Goal: Task Accomplishment & Management: Use online tool/utility

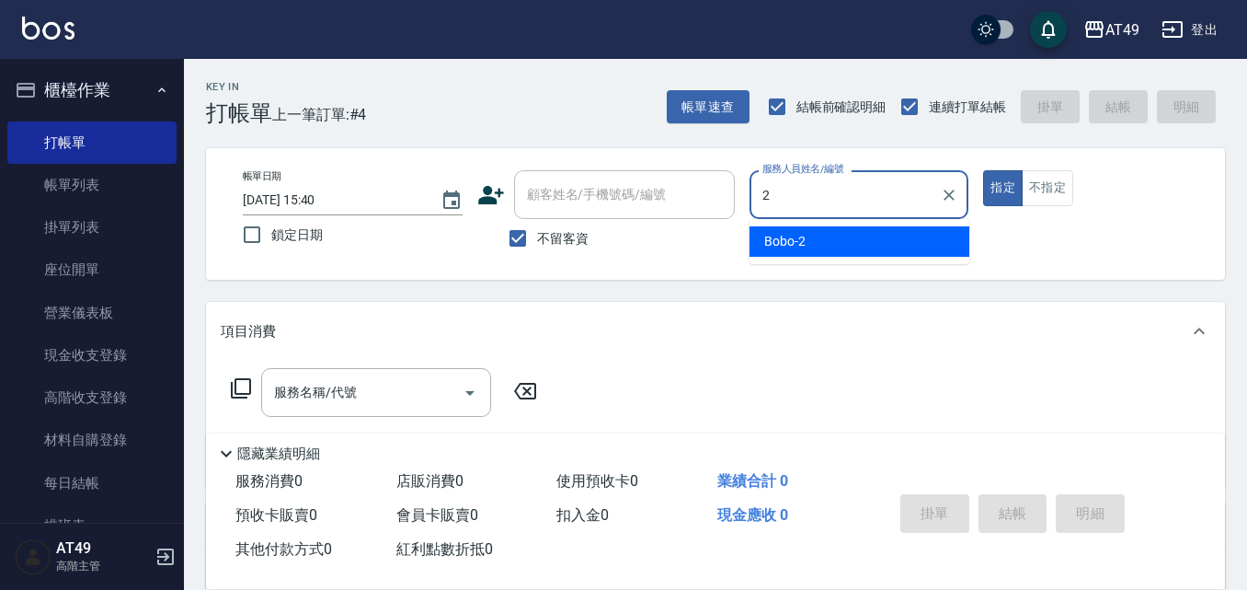
type input "2"
type button "true"
type input "Bobo-2"
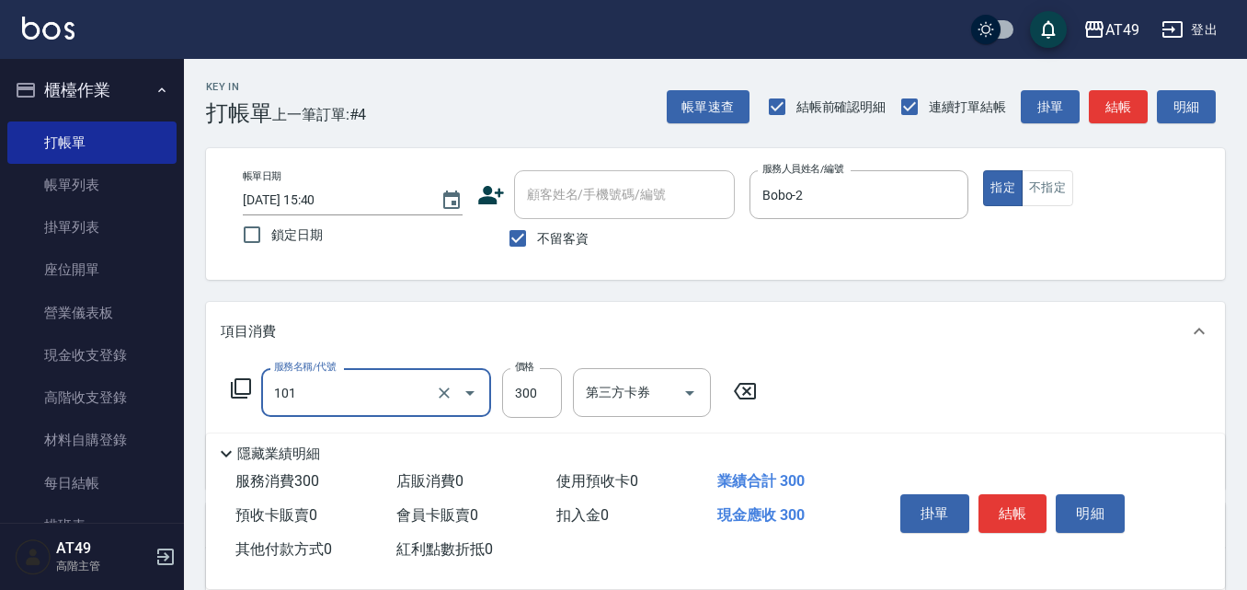
type input "一般洗髮(101)"
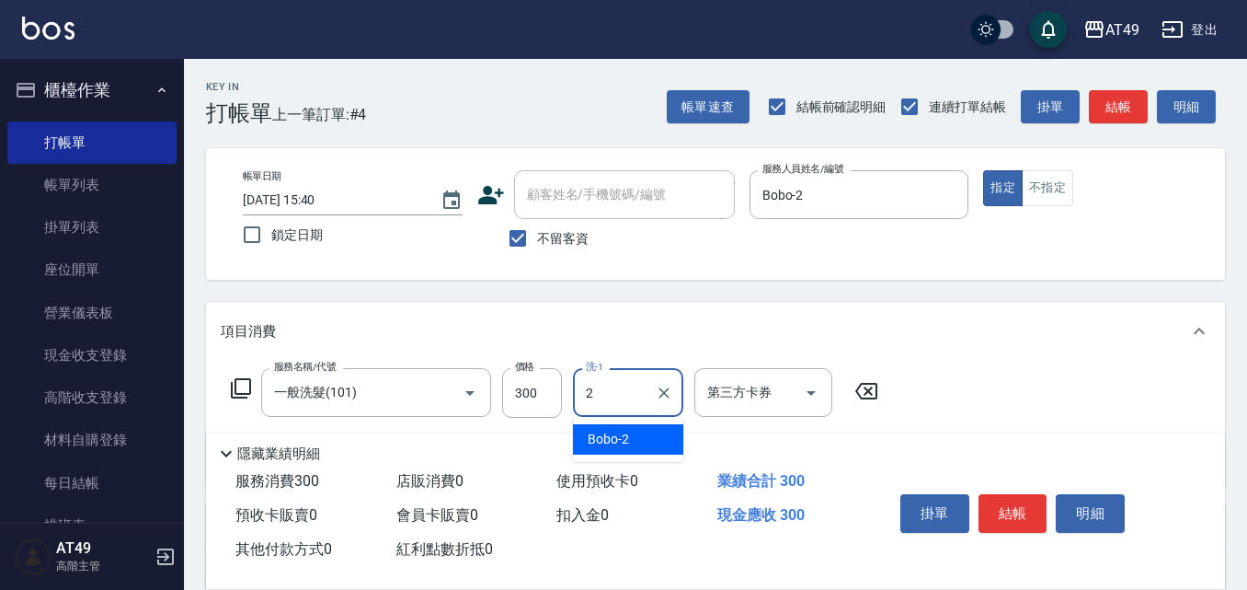
type input "Bobo-2"
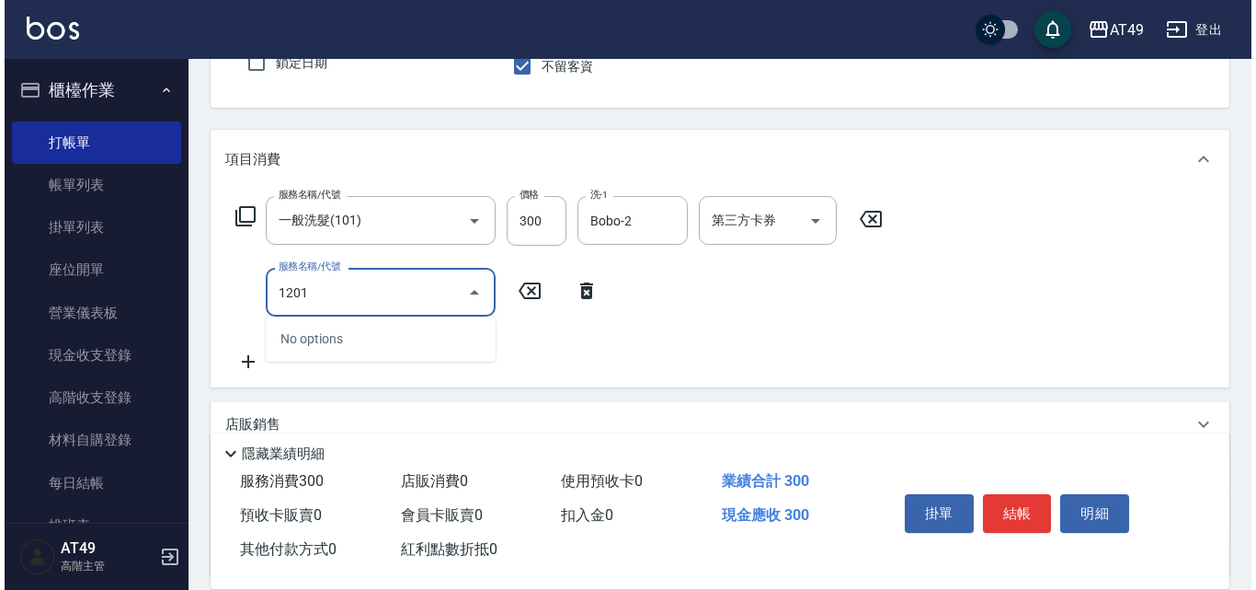
scroll to position [338, 0]
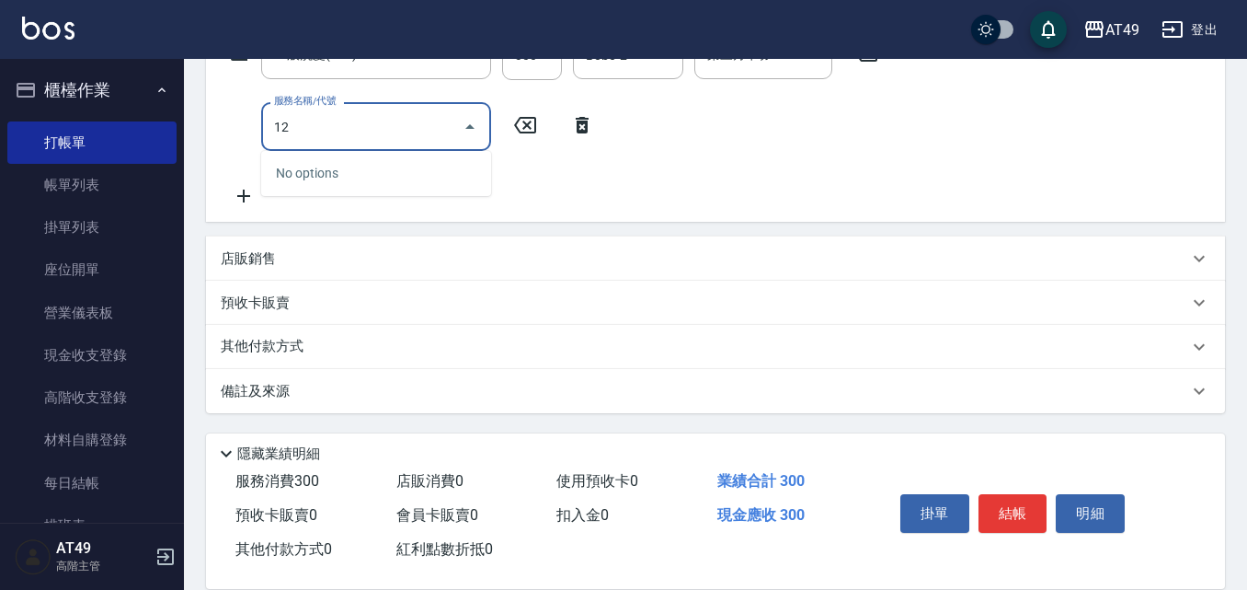
type input "1"
type input "精緻剪髮(201)"
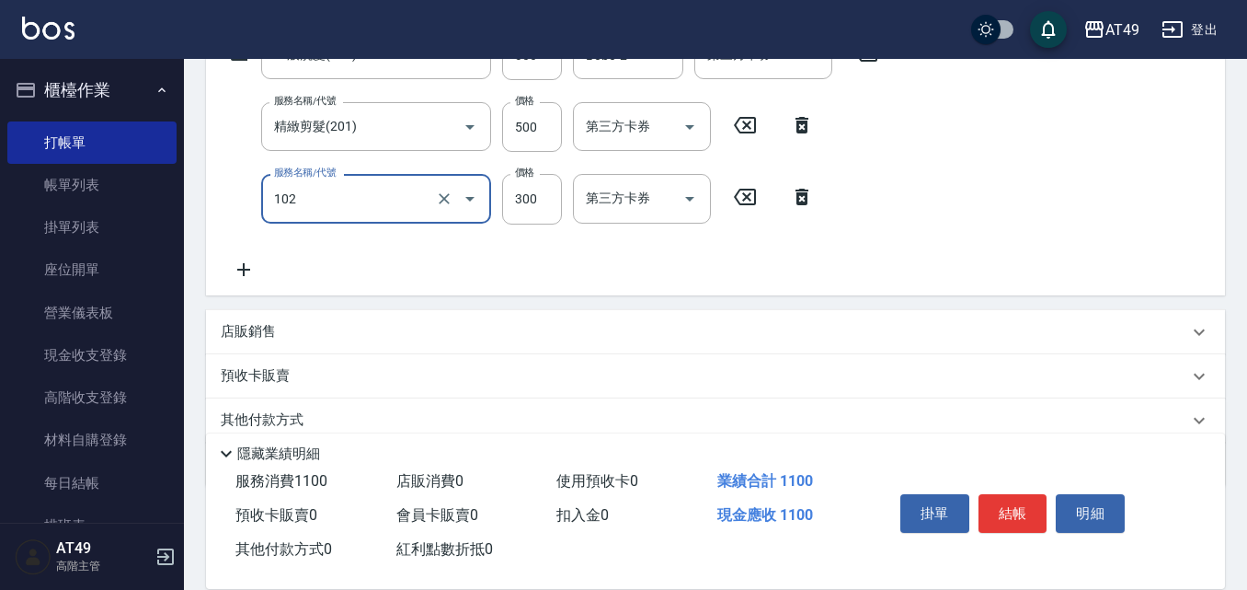
type input "升等精油洗髮精300(102)"
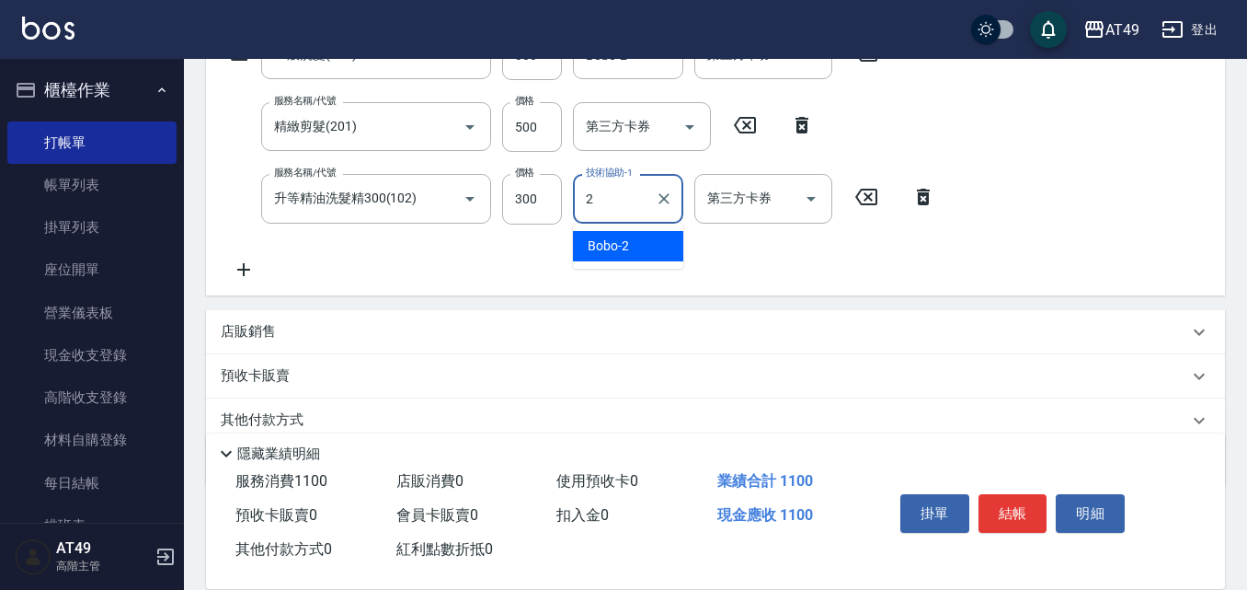
type input "Bobo-2"
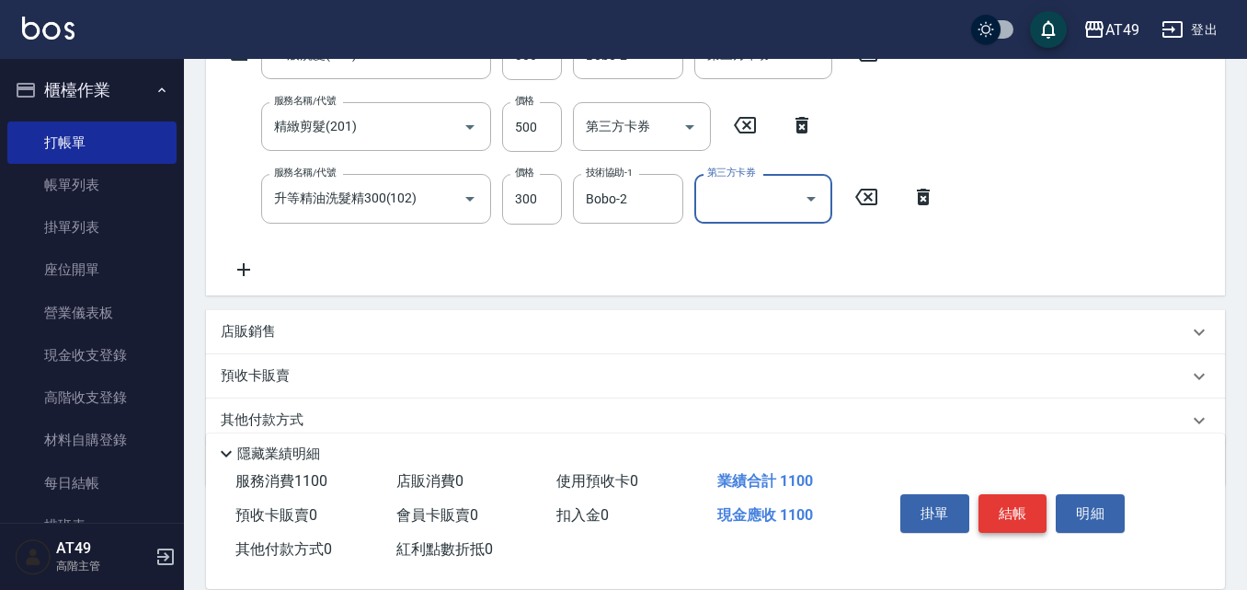
click at [1038, 509] on button "結帳" at bounding box center [1013, 513] width 69 height 39
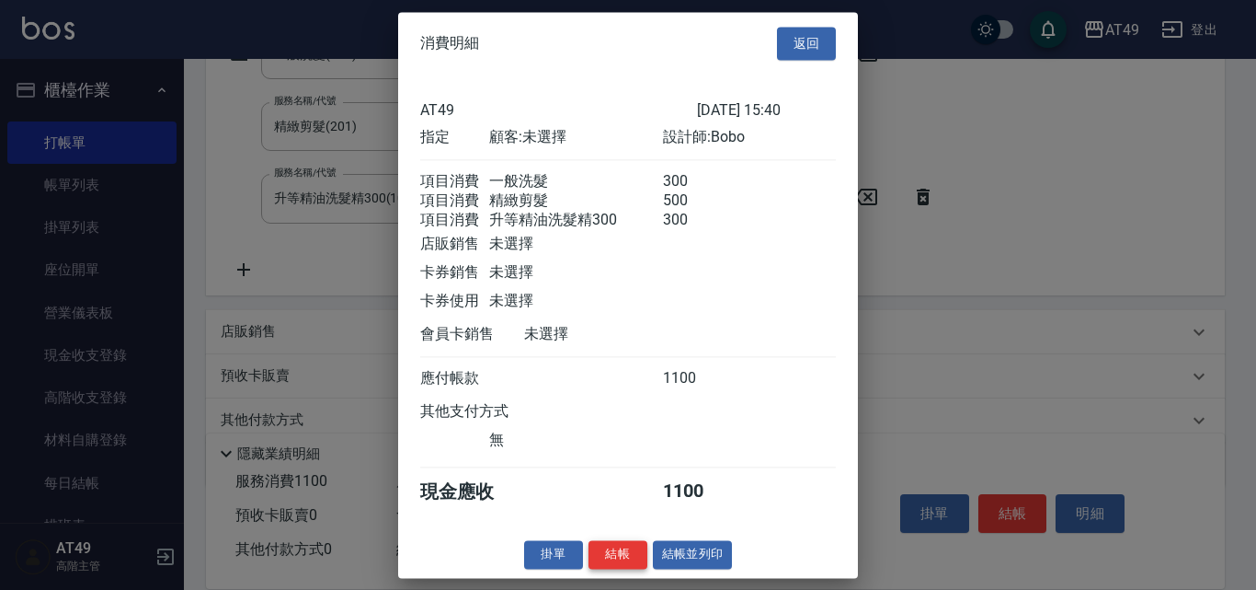
click at [631, 568] on button "結帳" at bounding box center [618, 554] width 59 height 29
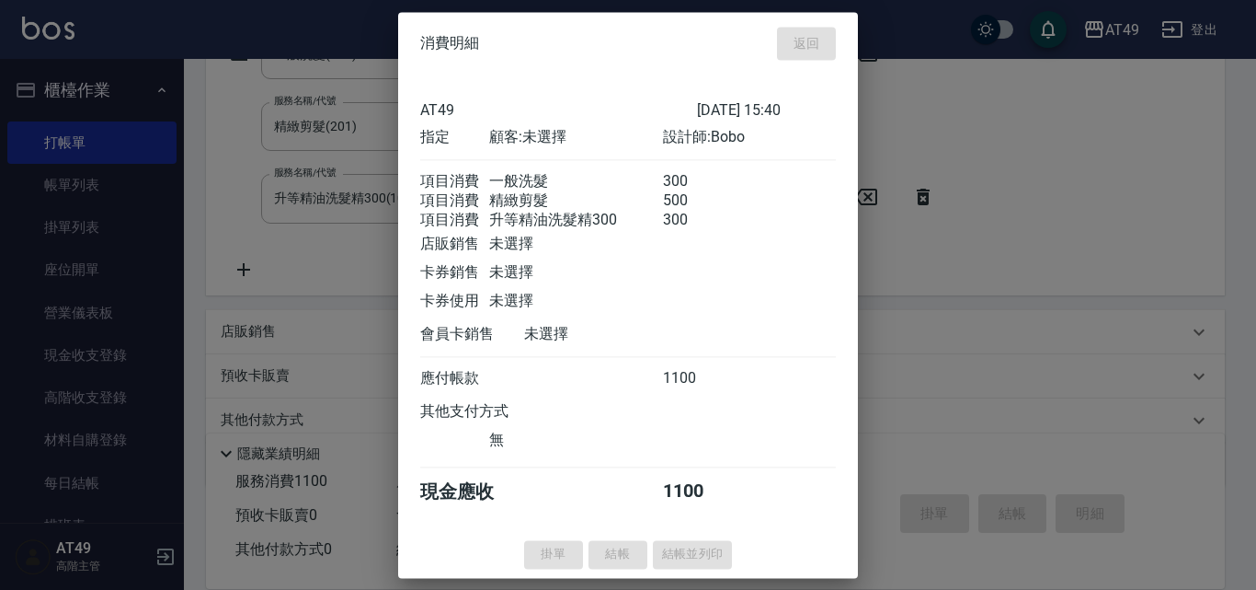
type input "[DATE] 20:27"
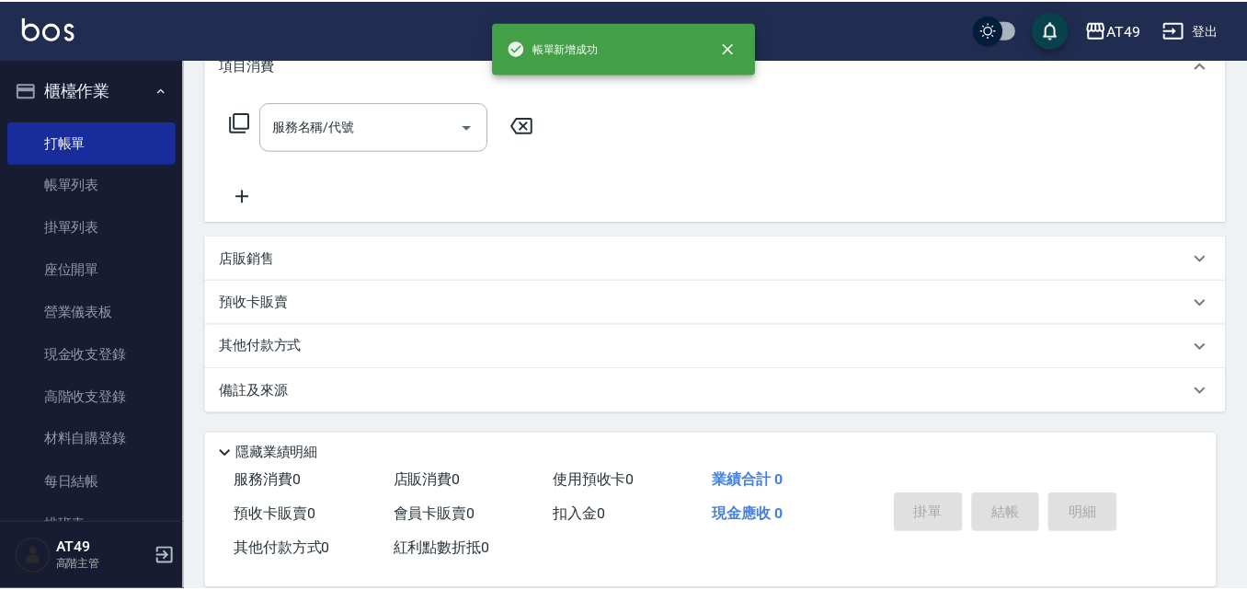
scroll to position [0, 0]
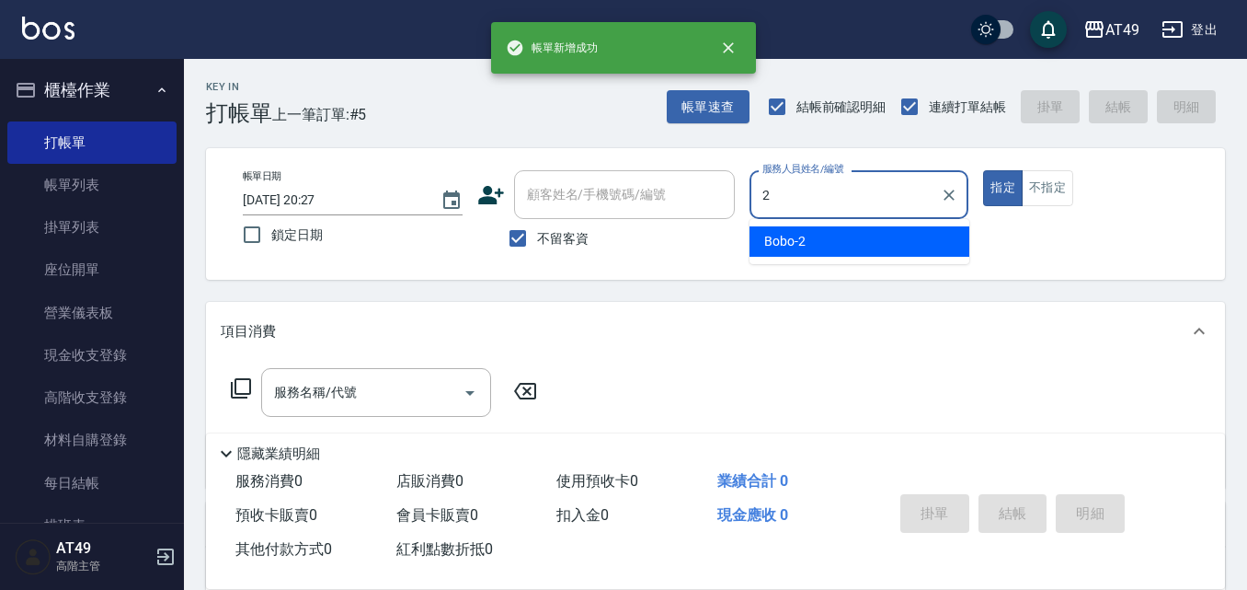
type input "Bobo-2"
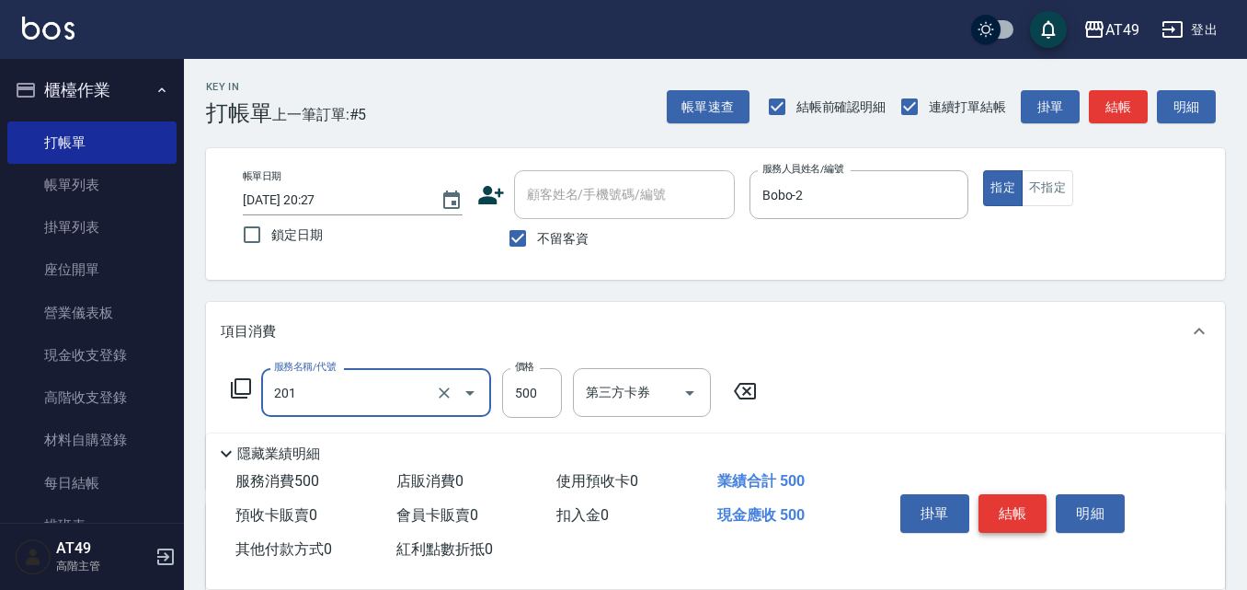
type input "精緻剪髮(201)"
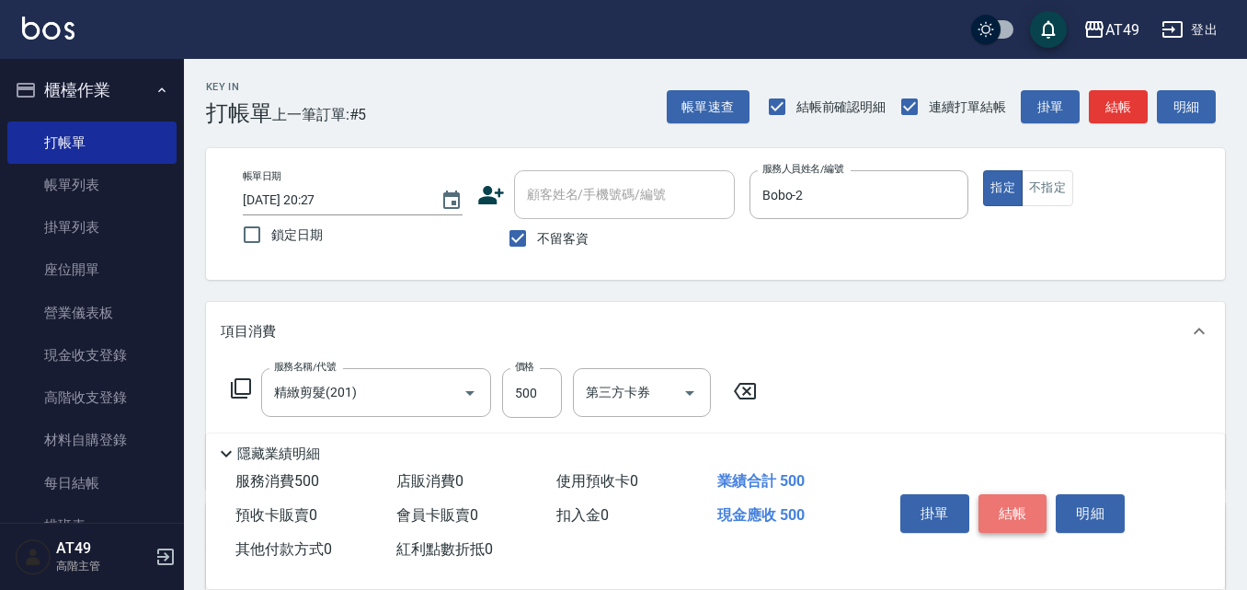
click at [992, 507] on button "結帳" at bounding box center [1013, 513] width 69 height 39
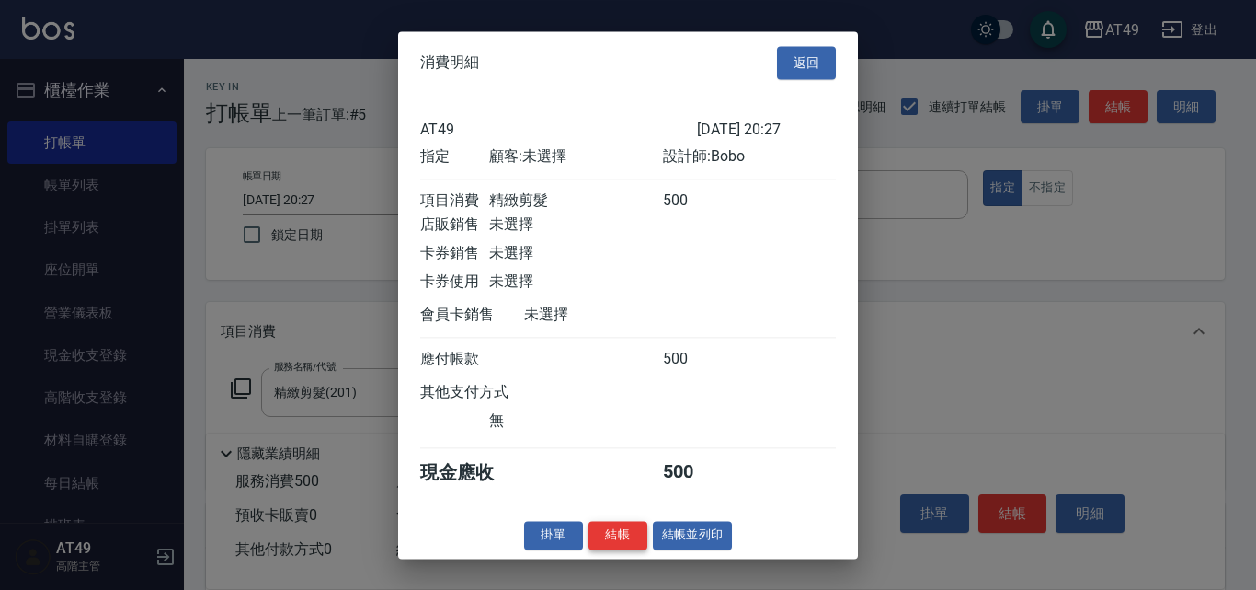
click at [608, 547] on button "結帳" at bounding box center [618, 535] width 59 height 29
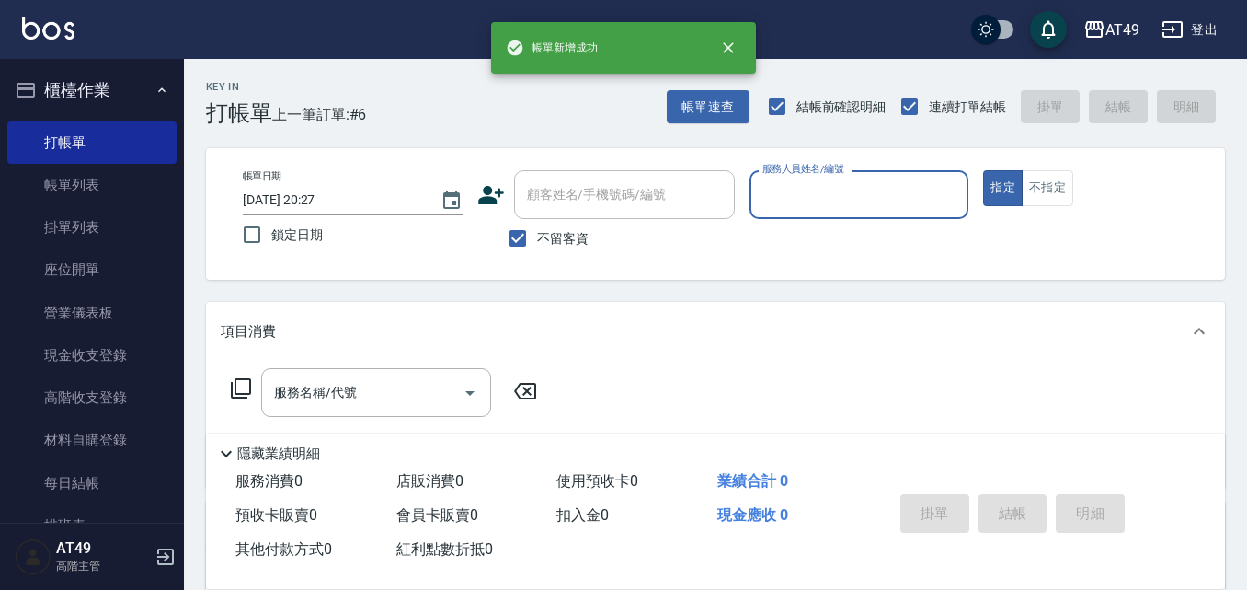
click at [983, 170] on button "指定" at bounding box center [1003, 188] width 40 height 36
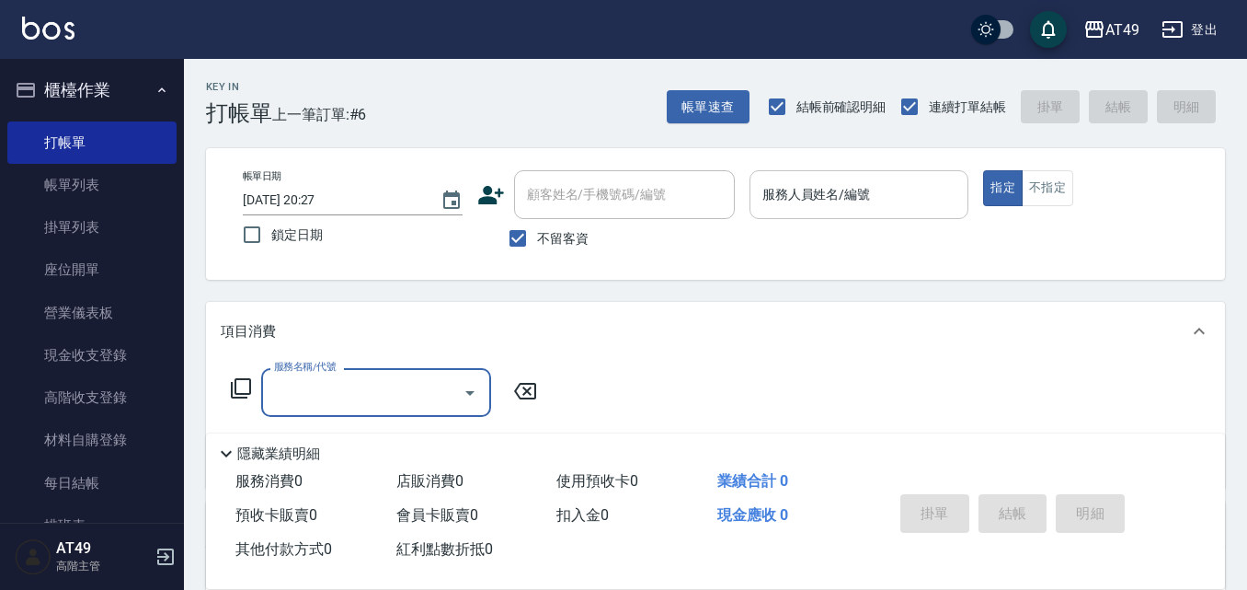
drag, startPoint x: 865, startPoint y: 195, endPoint x: 889, endPoint y: 170, distance: 34.5
click at [864, 193] on input "服務人員姓名/編號" at bounding box center [859, 194] width 203 height 32
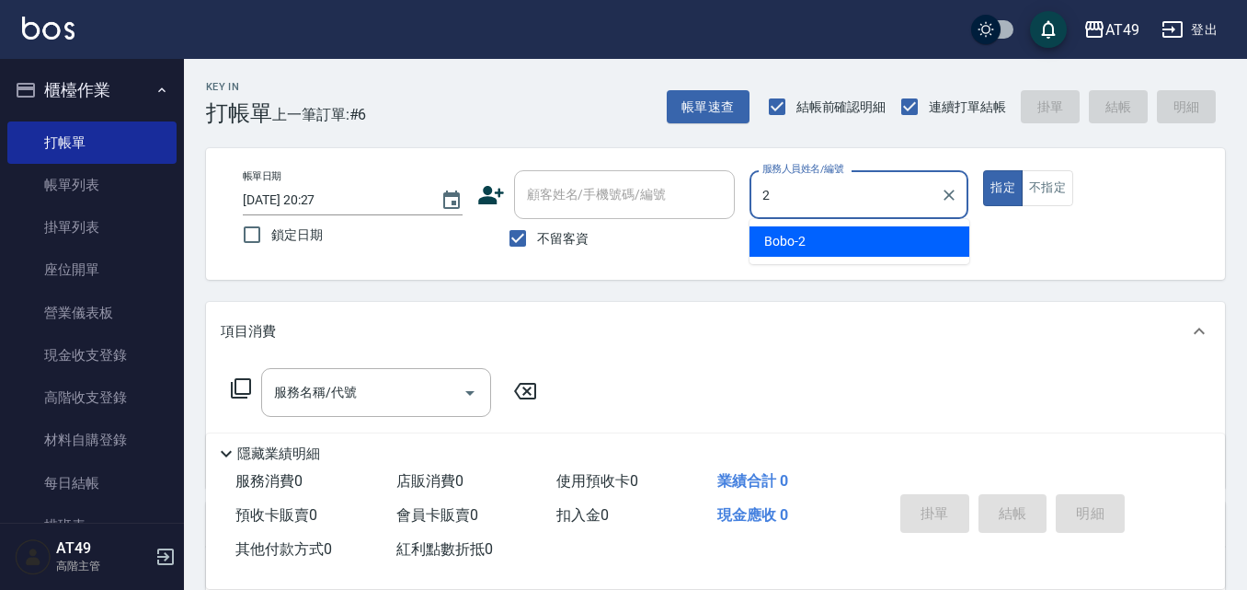
type input "Bobo-2"
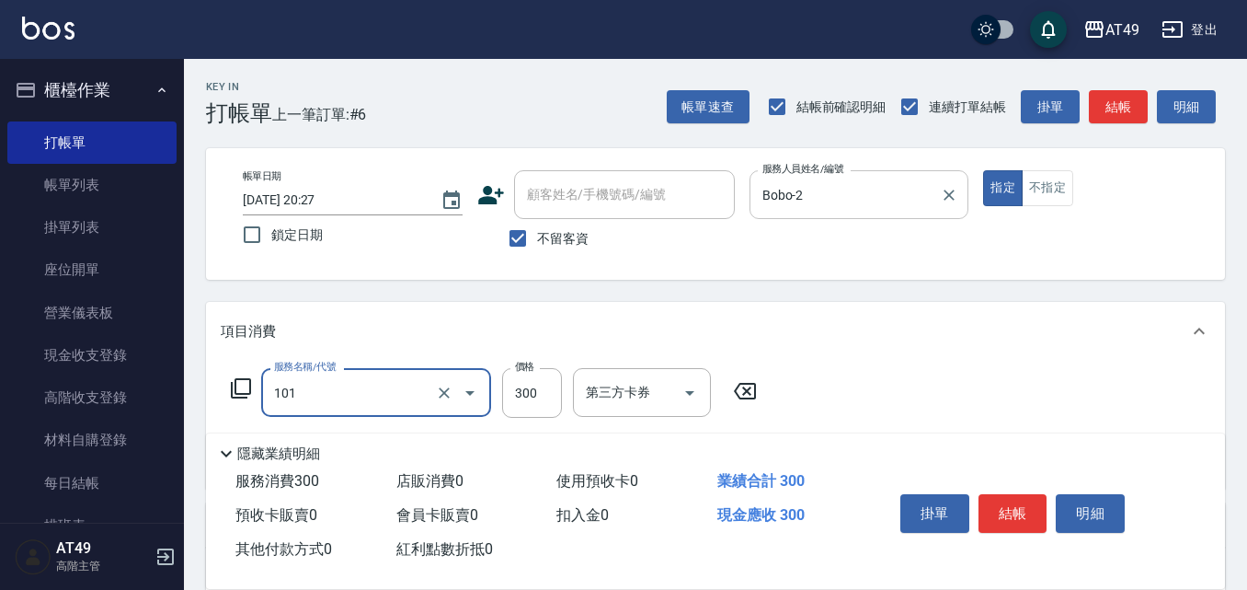
type input "一般洗髮(101)"
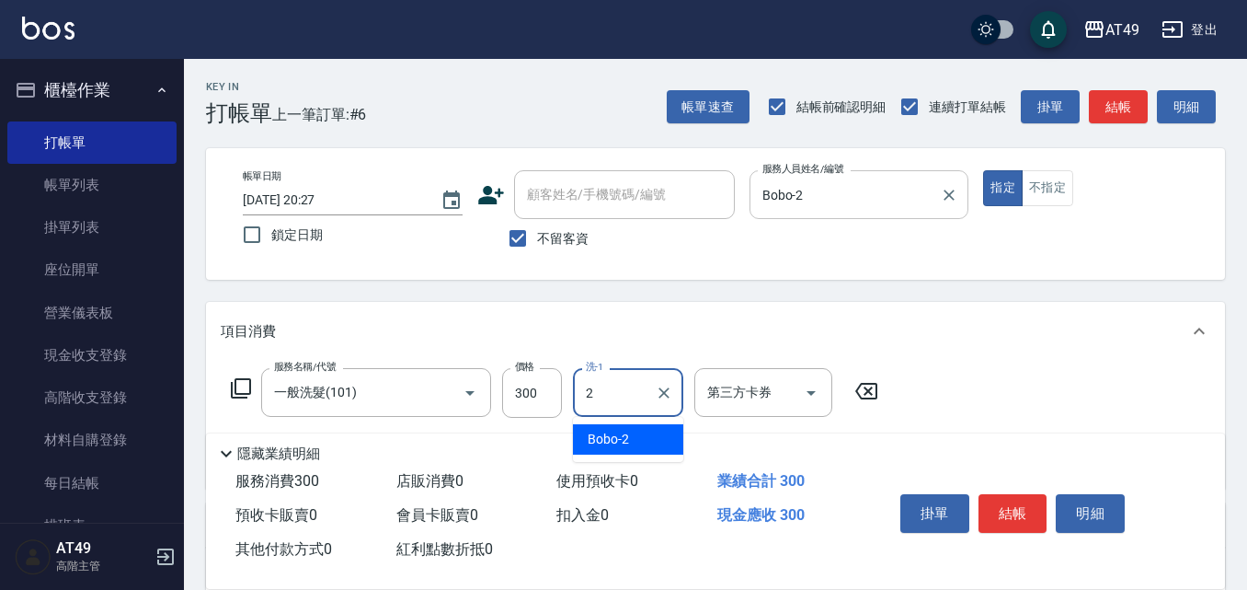
type input "Bobo-2"
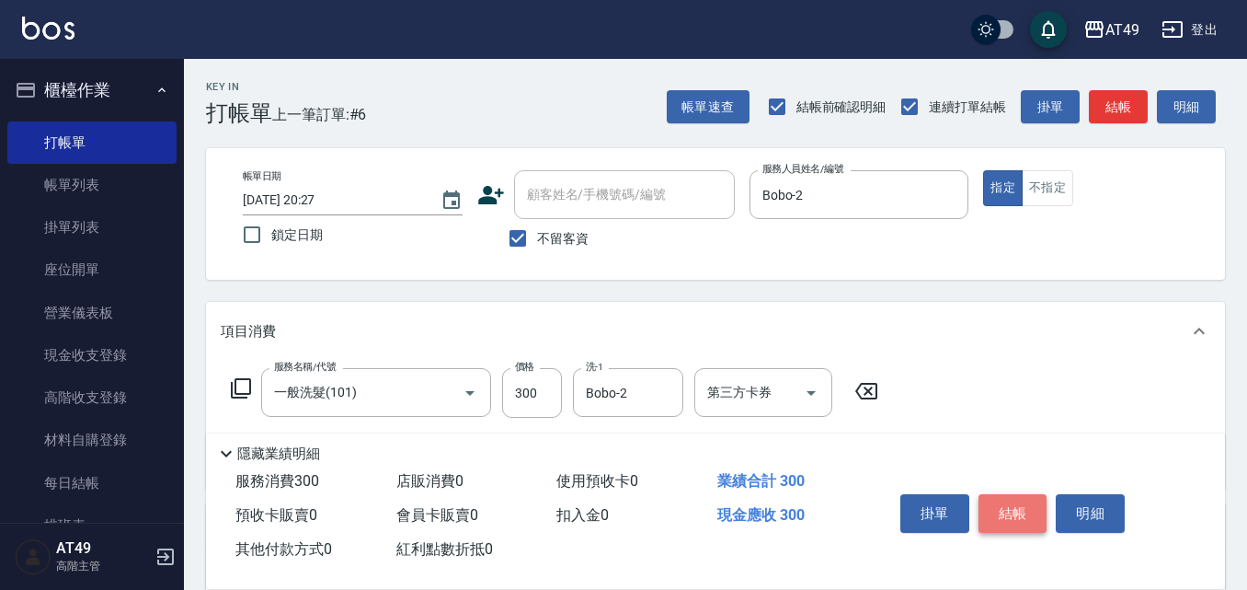
click at [1017, 512] on button "結帳" at bounding box center [1013, 513] width 69 height 39
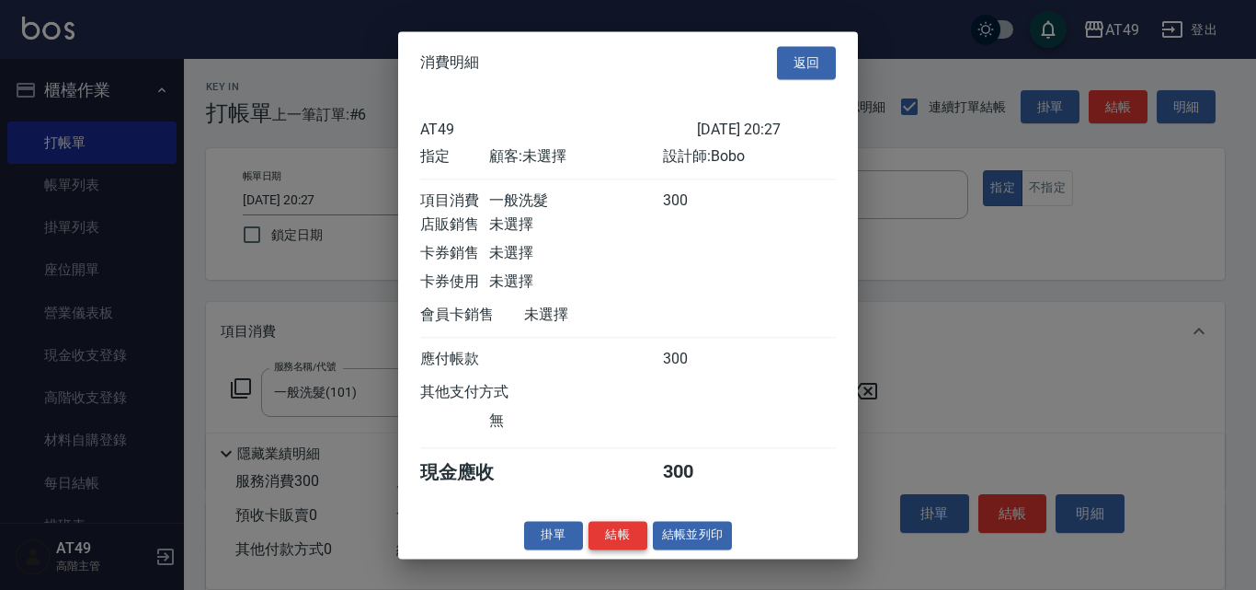
click at [607, 544] on button "結帳" at bounding box center [618, 535] width 59 height 29
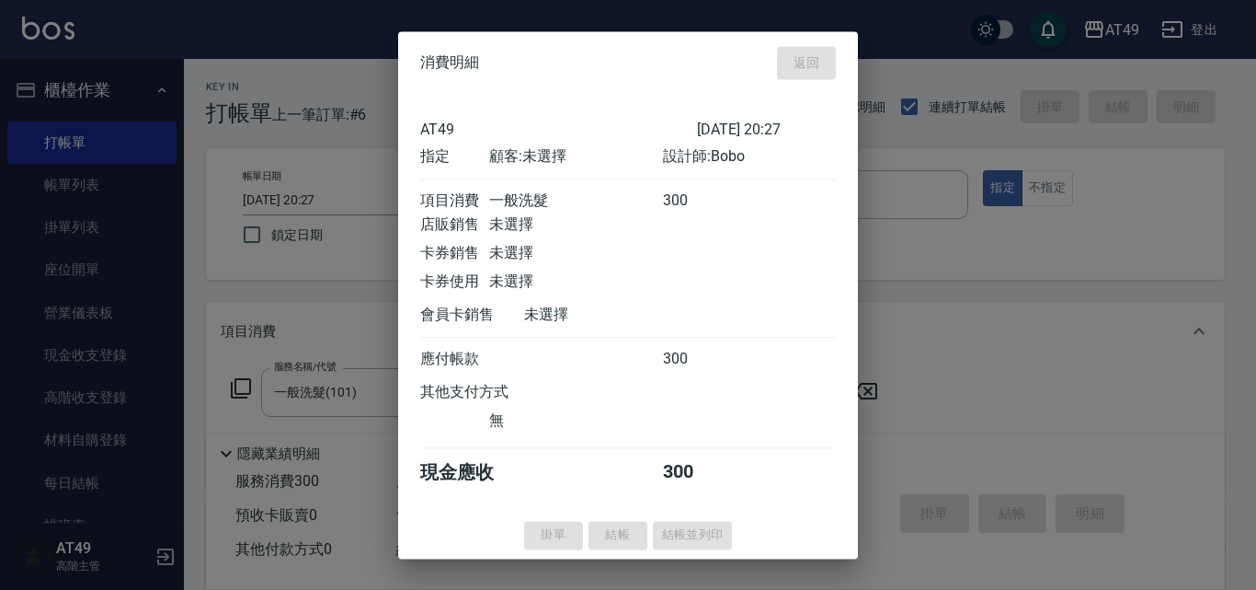
type input "[DATE] 20:28"
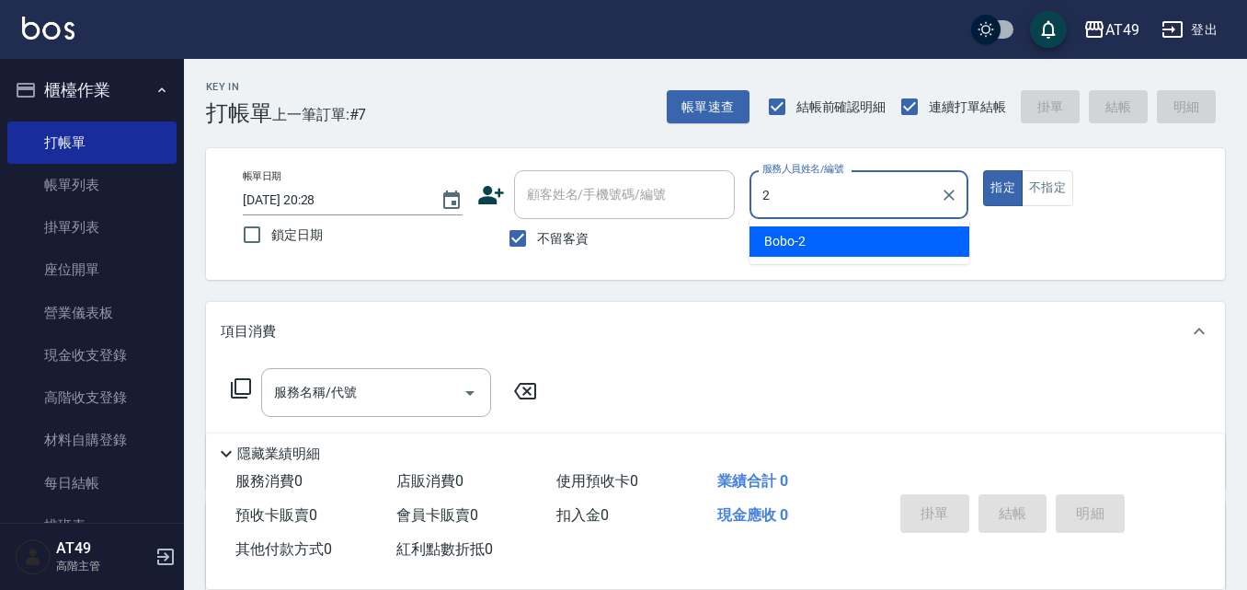
type input "Bobo-2"
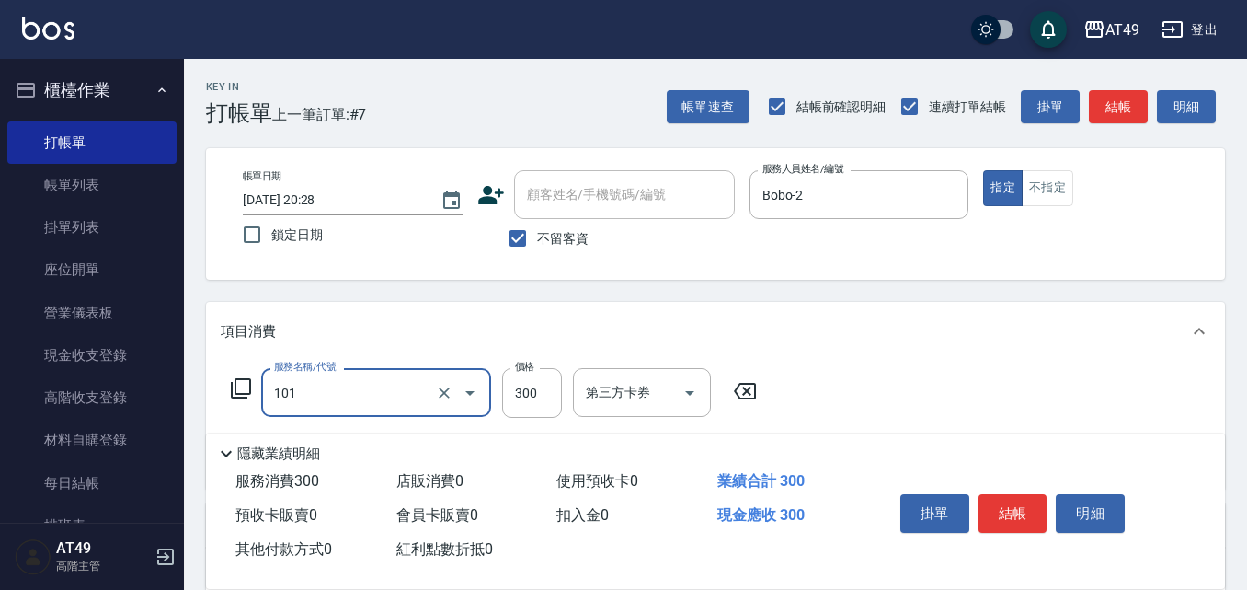
type input "一般洗髮(101)"
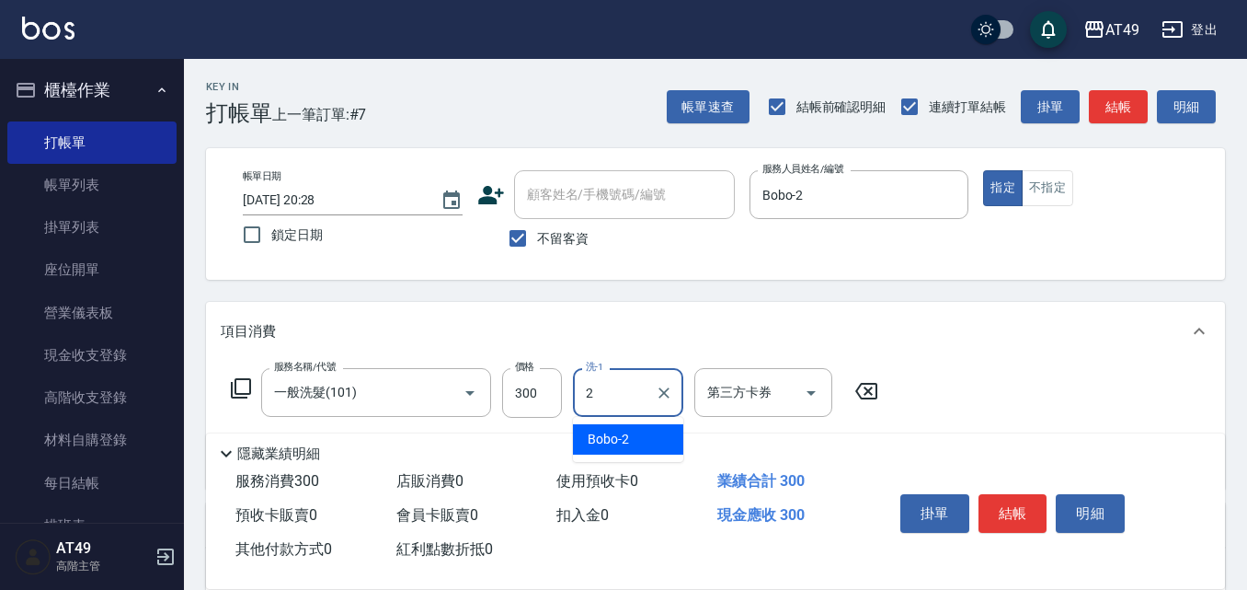
type input "Bobo-2"
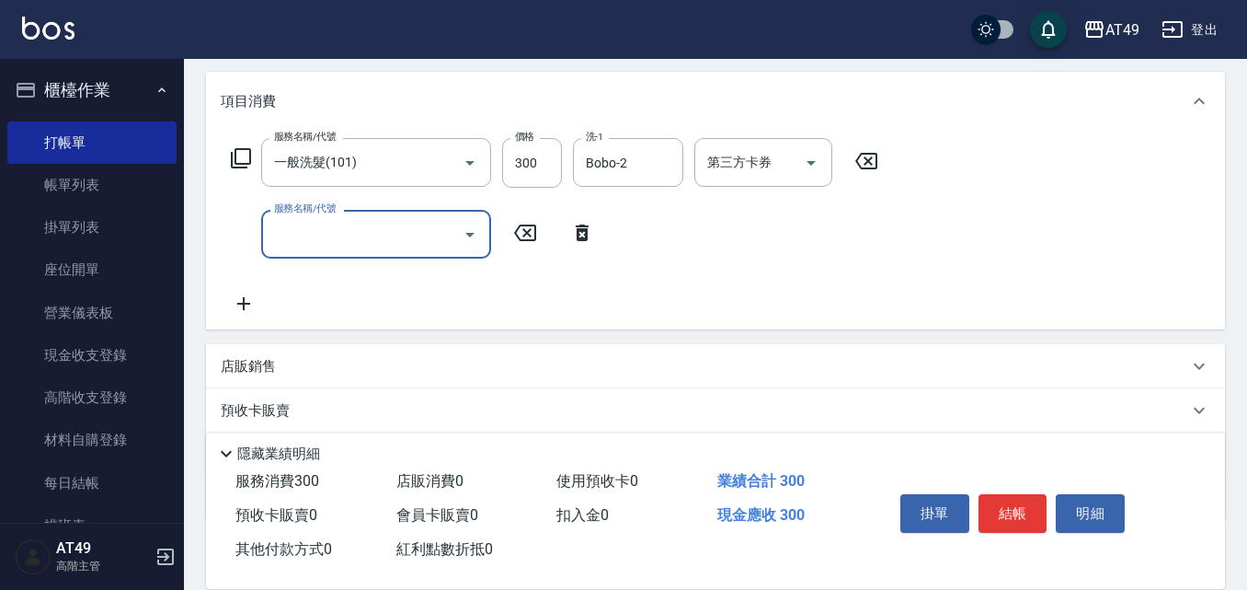
scroll to position [276, 0]
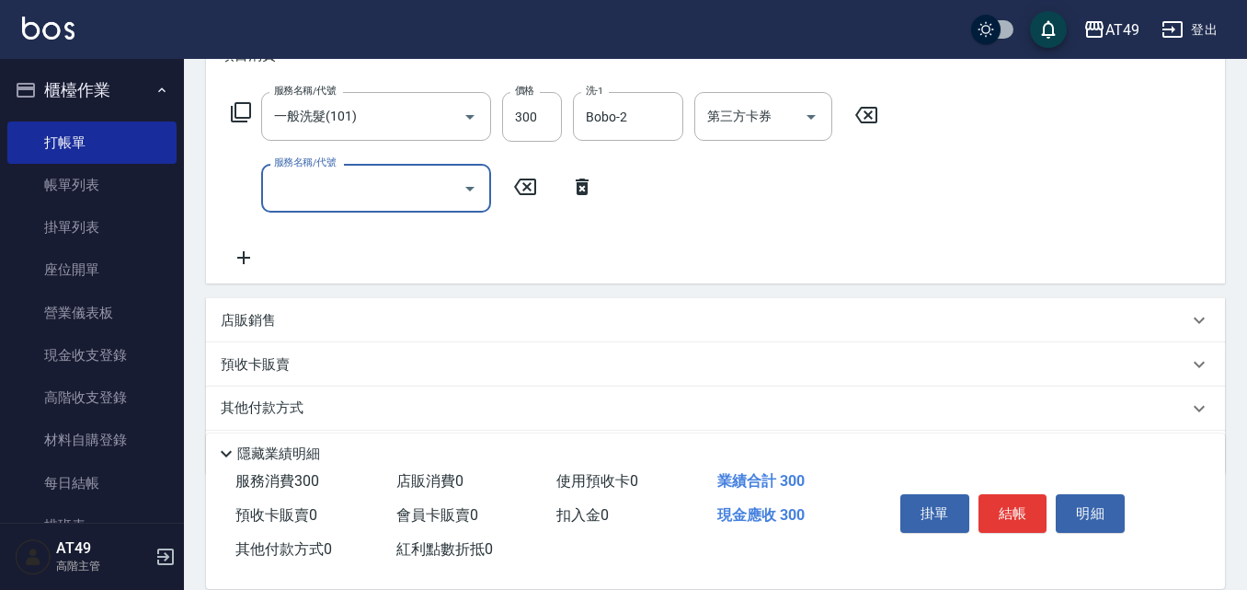
click at [377, 193] on input "服務名稱/代號" at bounding box center [363, 188] width 186 height 32
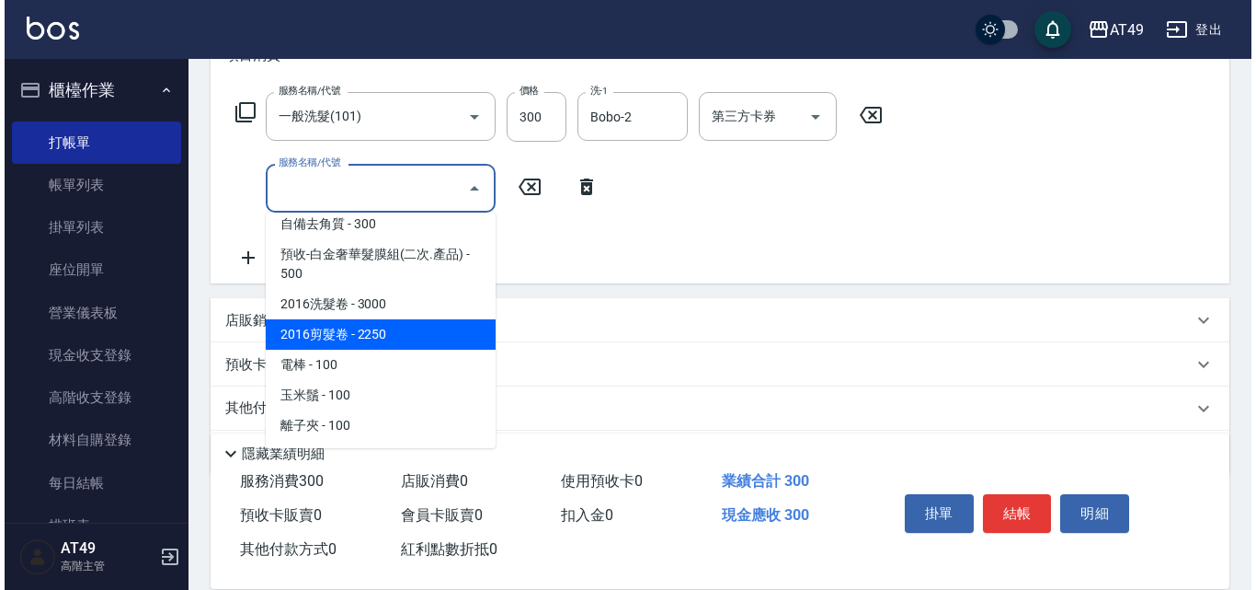
scroll to position [338, 0]
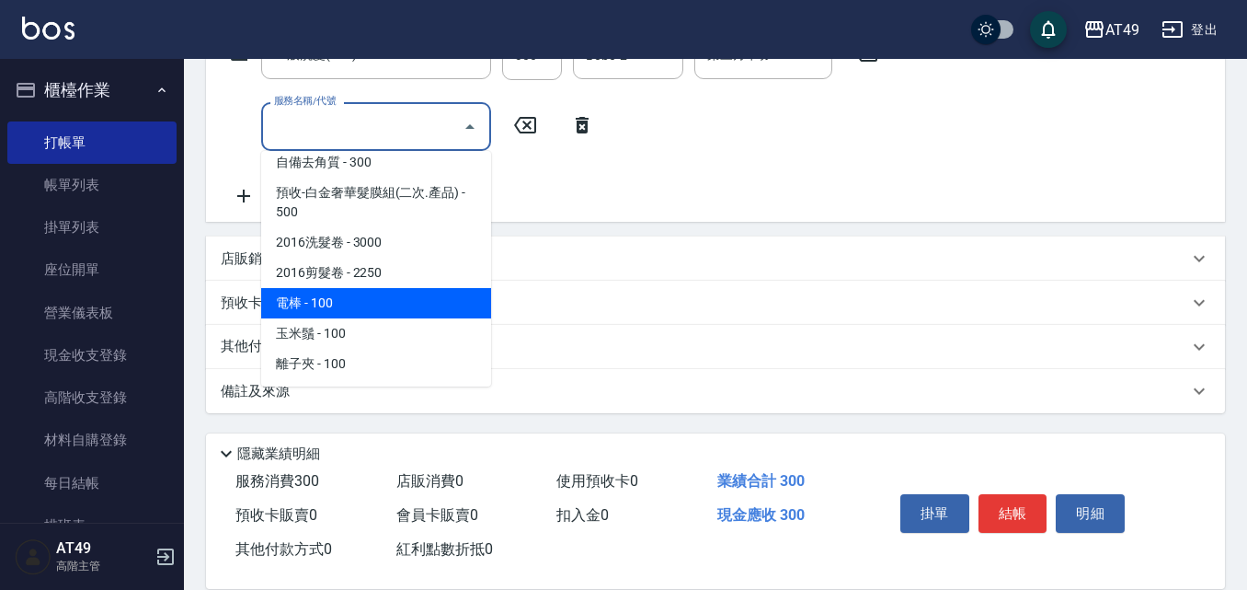
click at [365, 302] on span "電棒 - 100" at bounding box center [376, 303] width 230 height 30
type input "電棒(1301)"
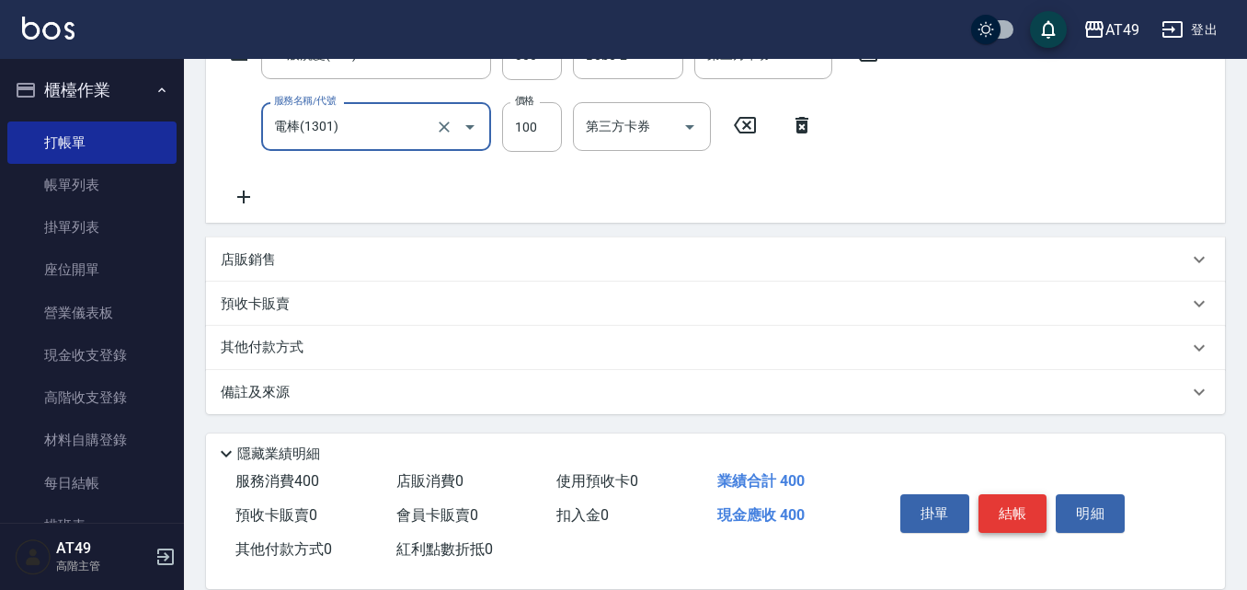
click at [1034, 521] on button "結帳" at bounding box center [1013, 513] width 69 height 39
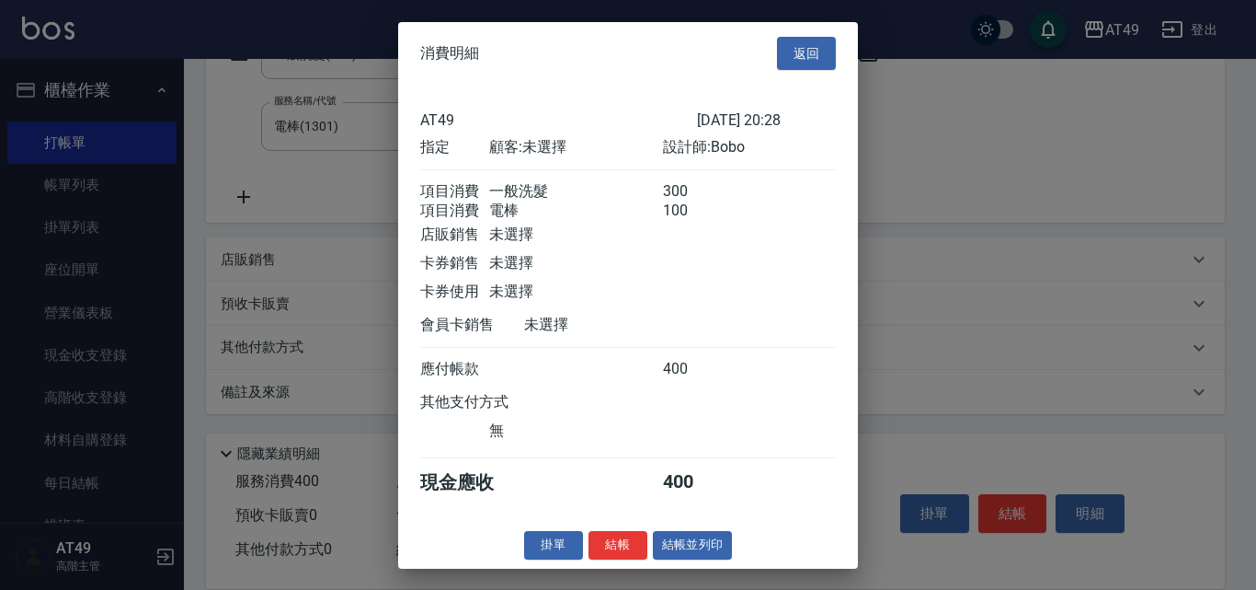
click at [601, 555] on button "結帳" at bounding box center [618, 545] width 59 height 29
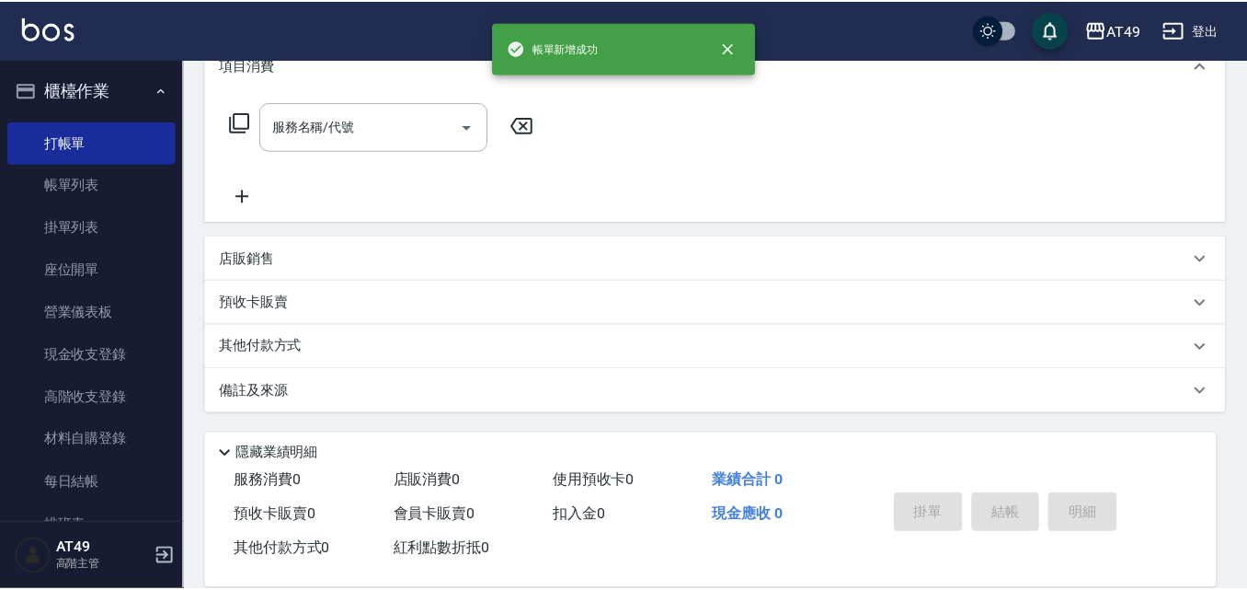
scroll to position [0, 0]
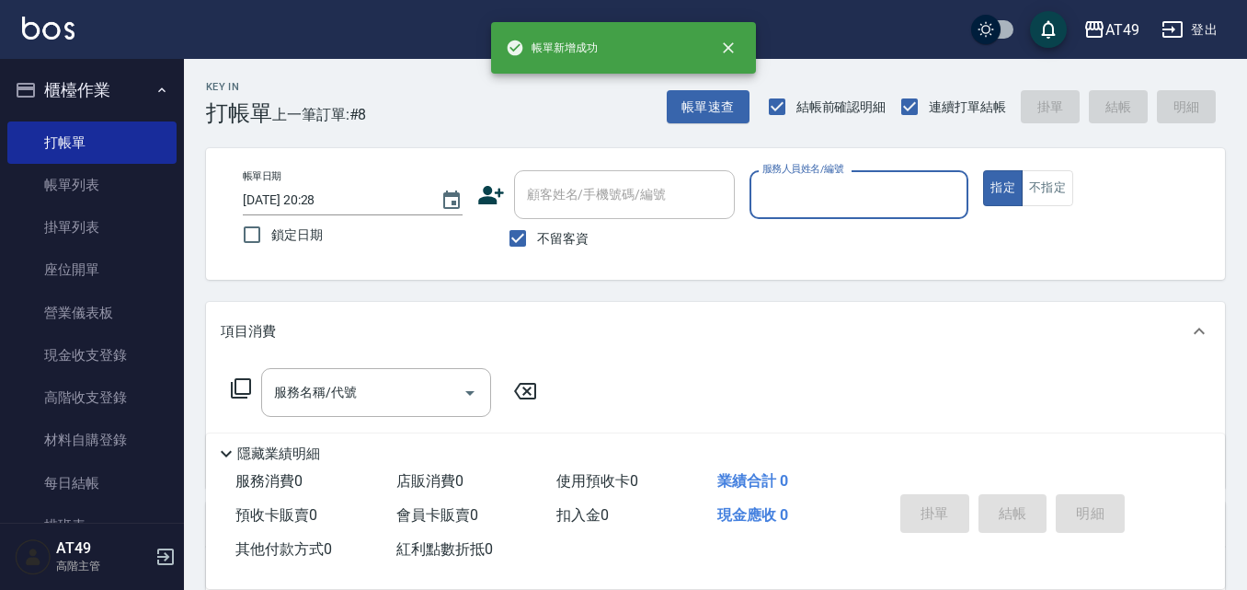
click at [983, 170] on button "指定" at bounding box center [1003, 188] width 40 height 36
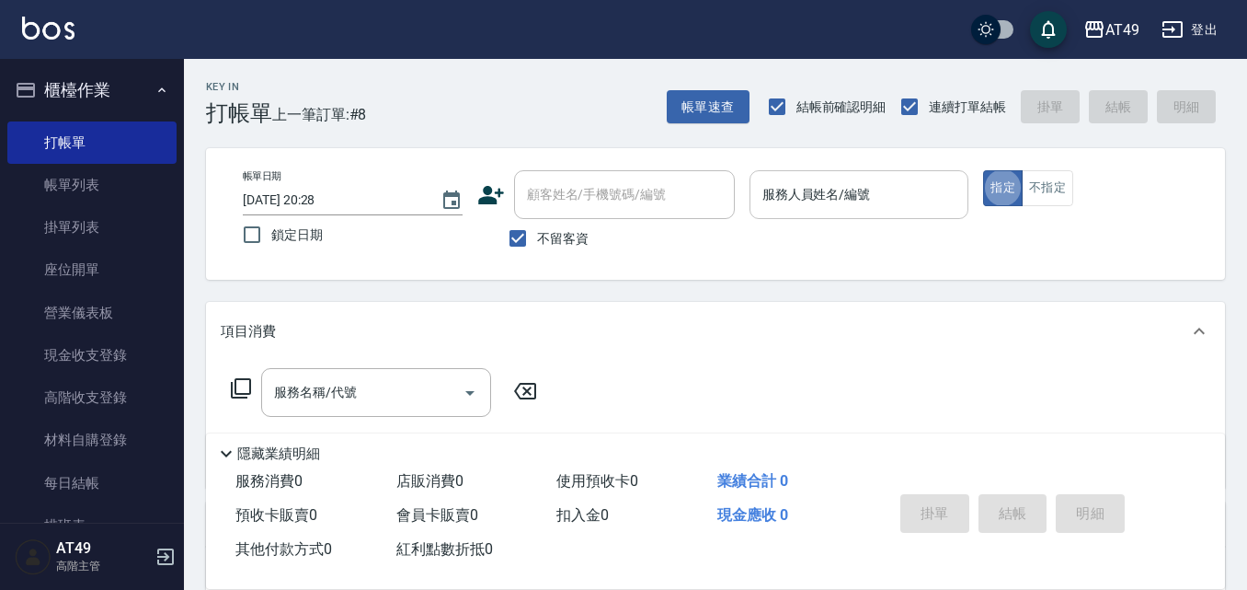
click at [860, 215] on div "服務人員姓名/編號" at bounding box center [860, 194] width 220 height 49
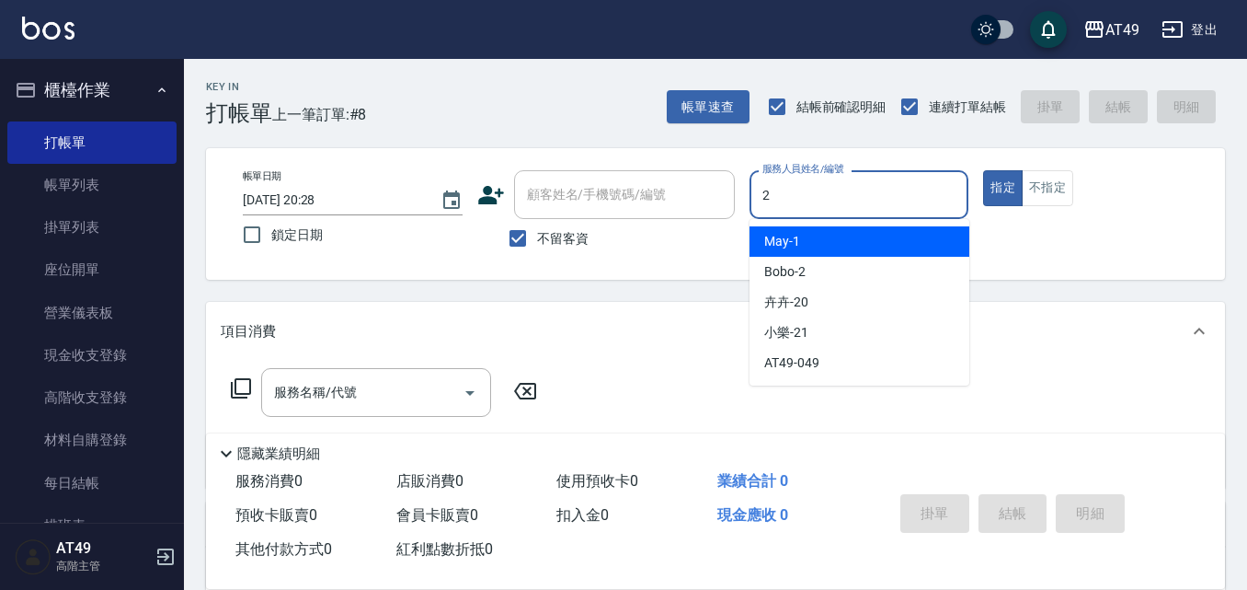
type input "Bobo-2"
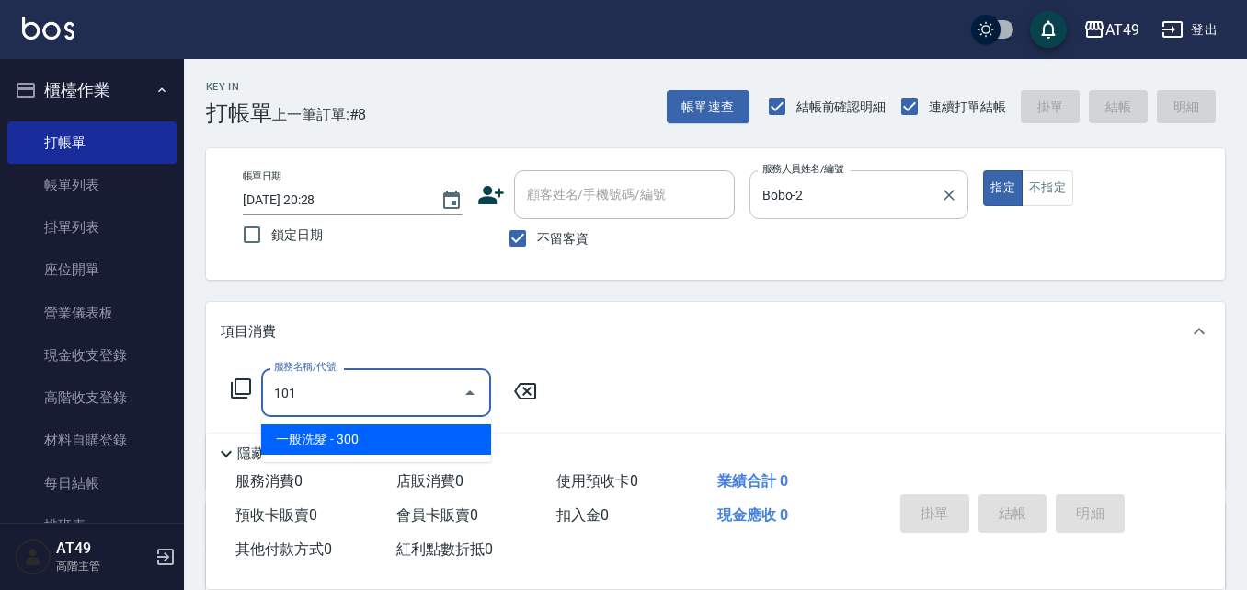
type input "一般洗髮(101)"
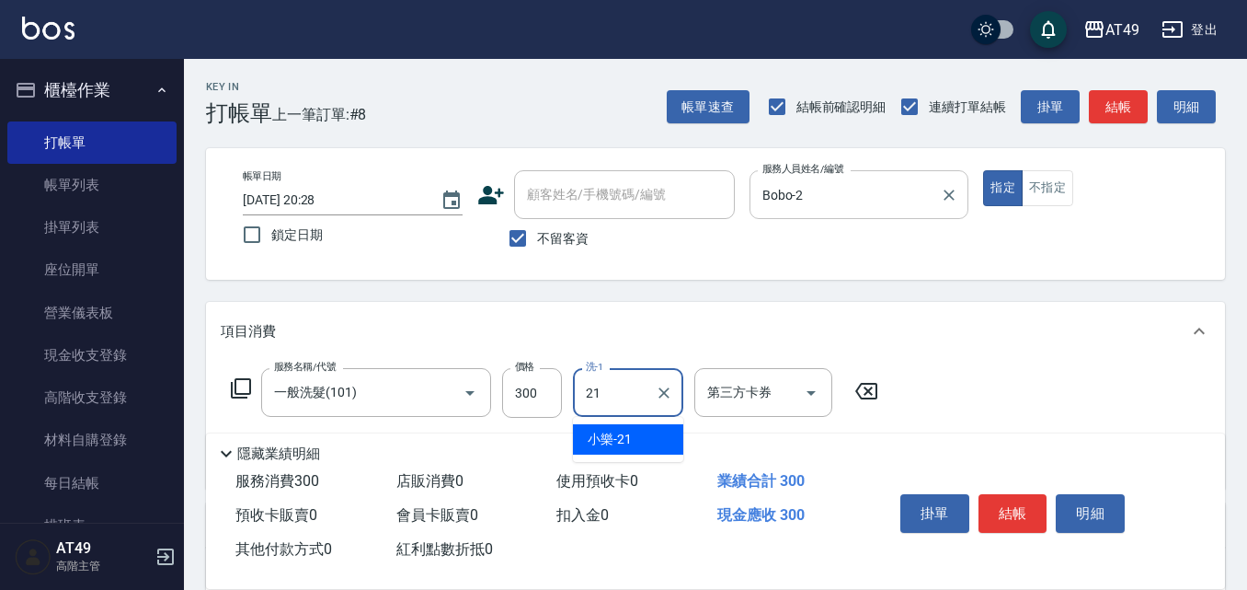
type input "小樂-21"
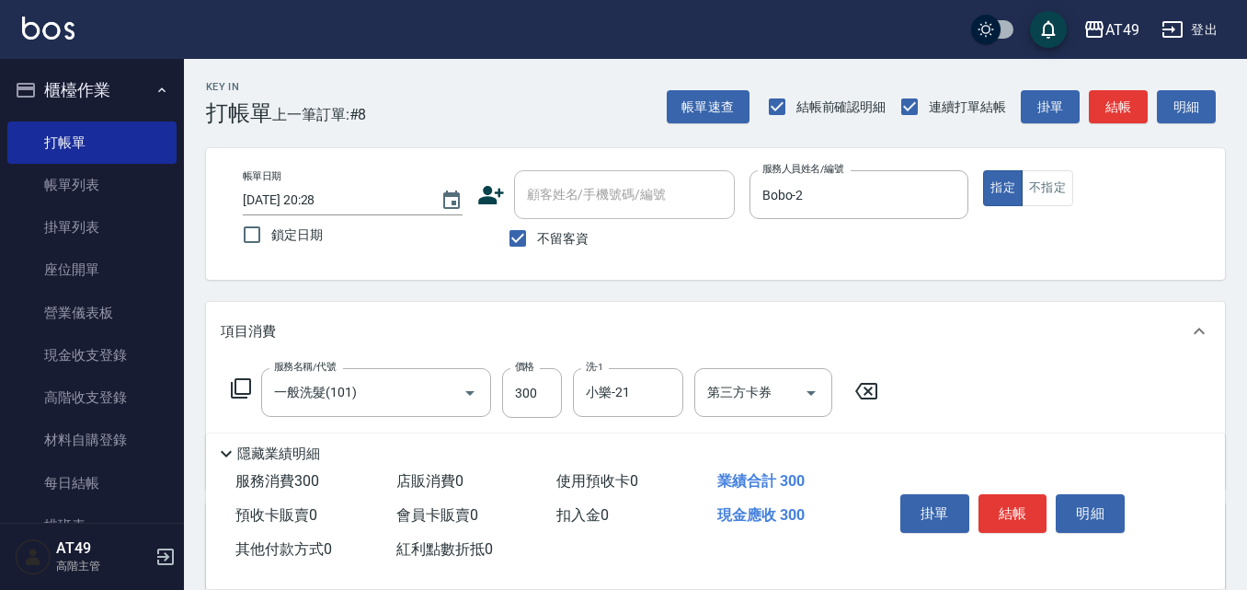
click at [997, 487] on div "掛單 結帳 明細" at bounding box center [1013, 516] width 240 height 58
click at [994, 494] on button "結帳" at bounding box center [1013, 513] width 69 height 39
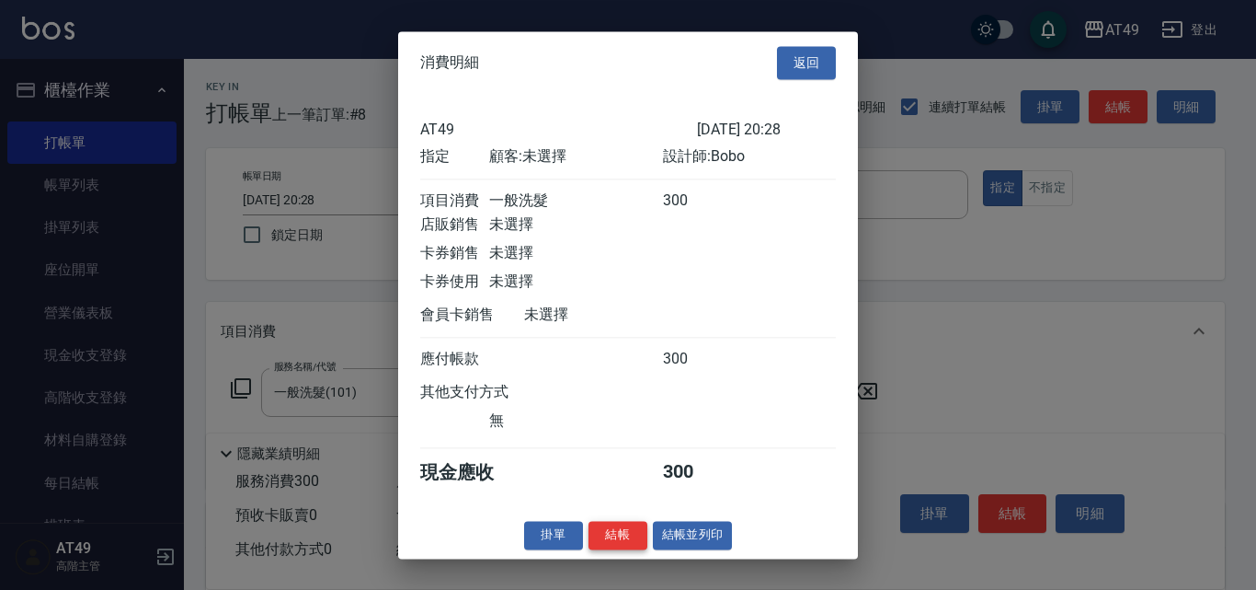
click at [631, 549] on button "結帳" at bounding box center [618, 535] width 59 height 29
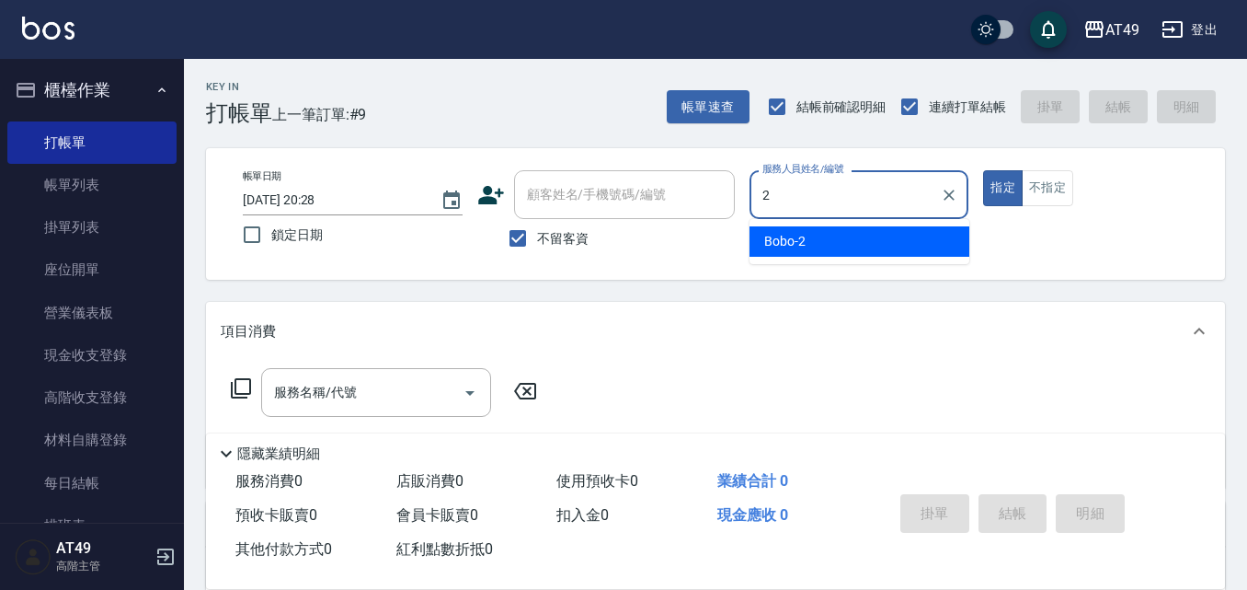
type input "Bobo-2"
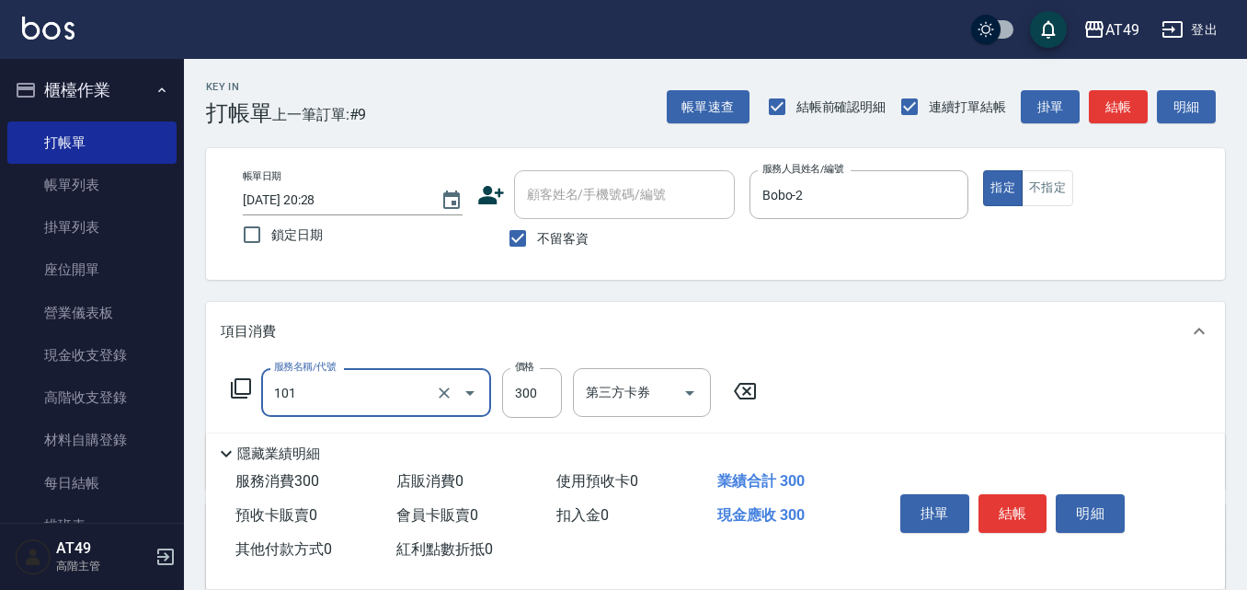
type input "一般洗髮(101)"
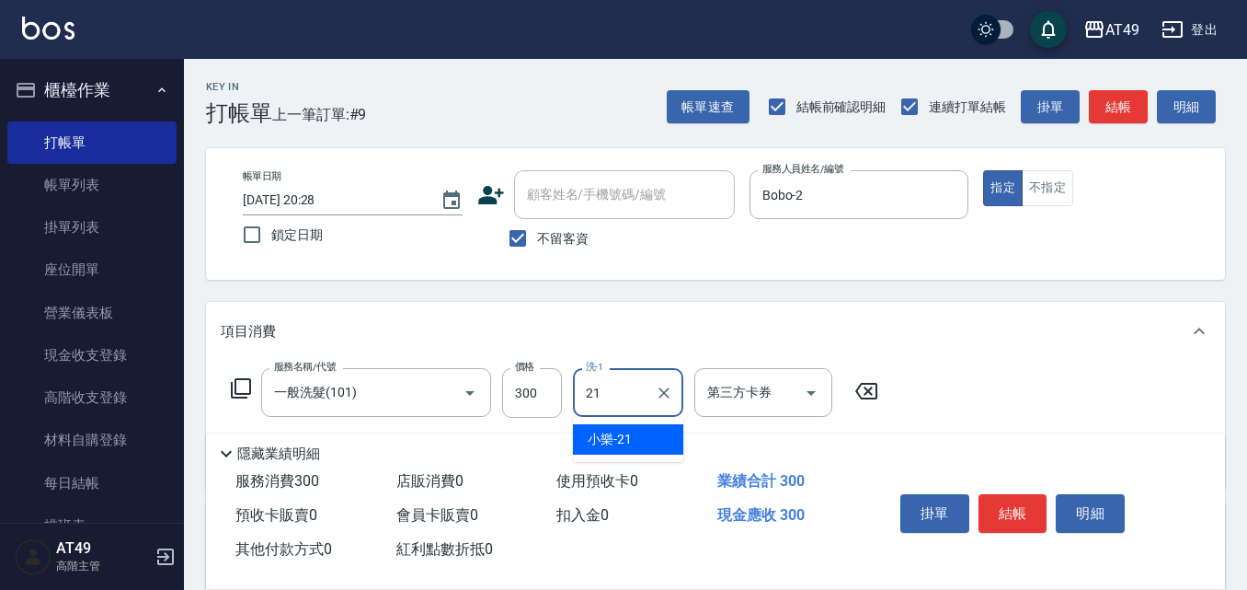
type input "小樂-21"
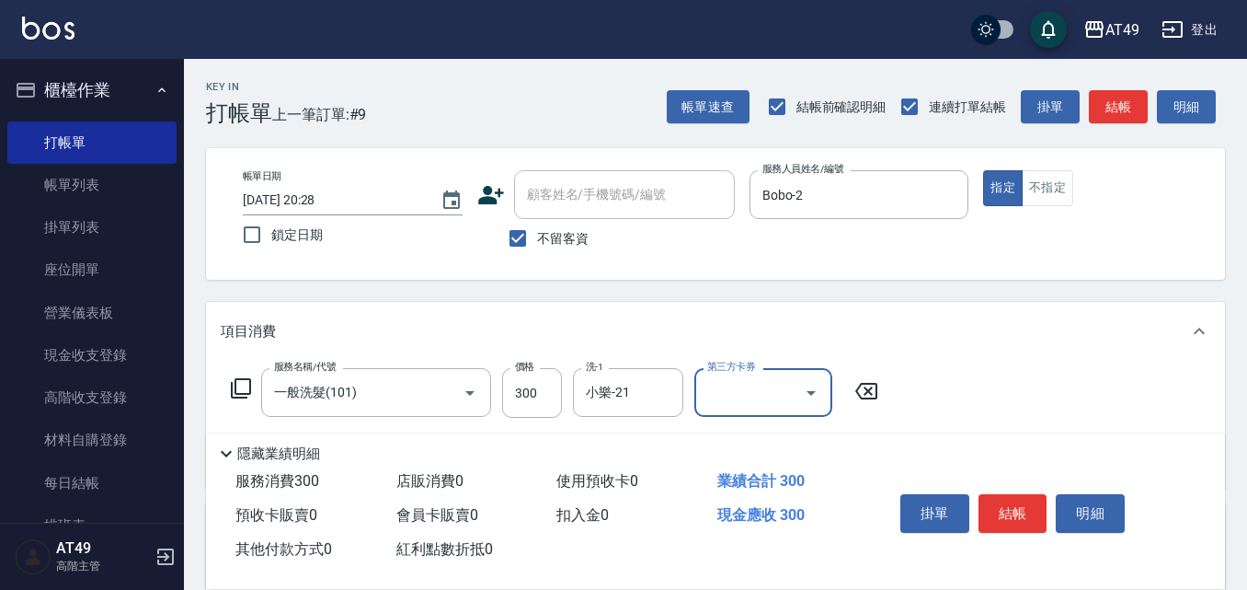
scroll to position [267, 0]
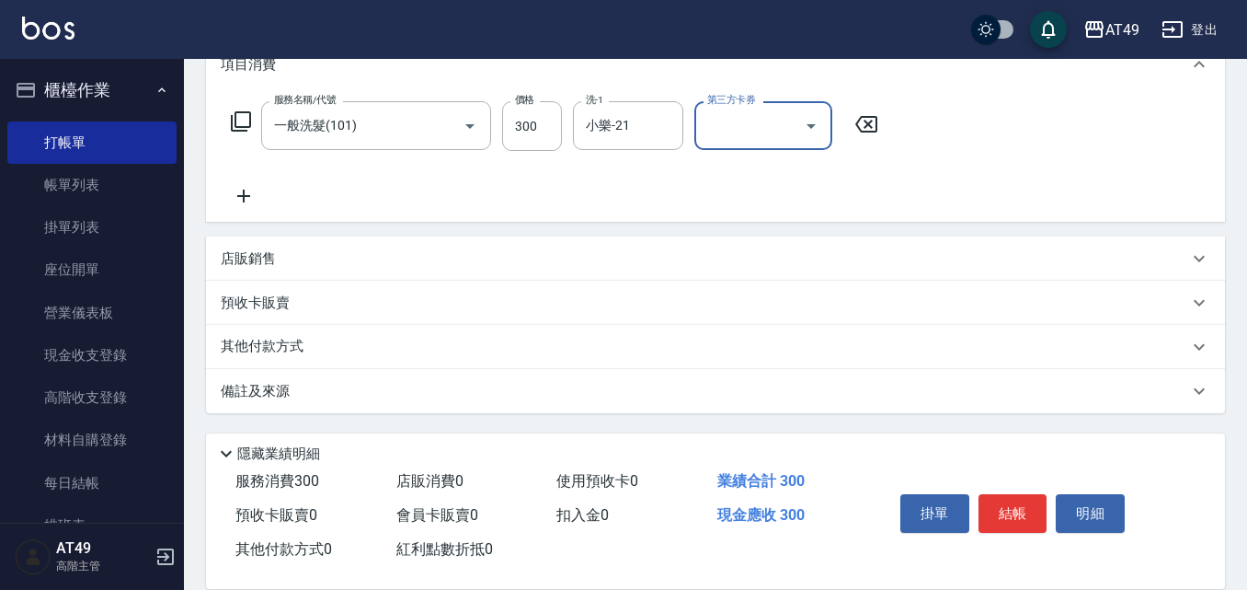
click at [235, 197] on icon at bounding box center [244, 196] width 46 height 22
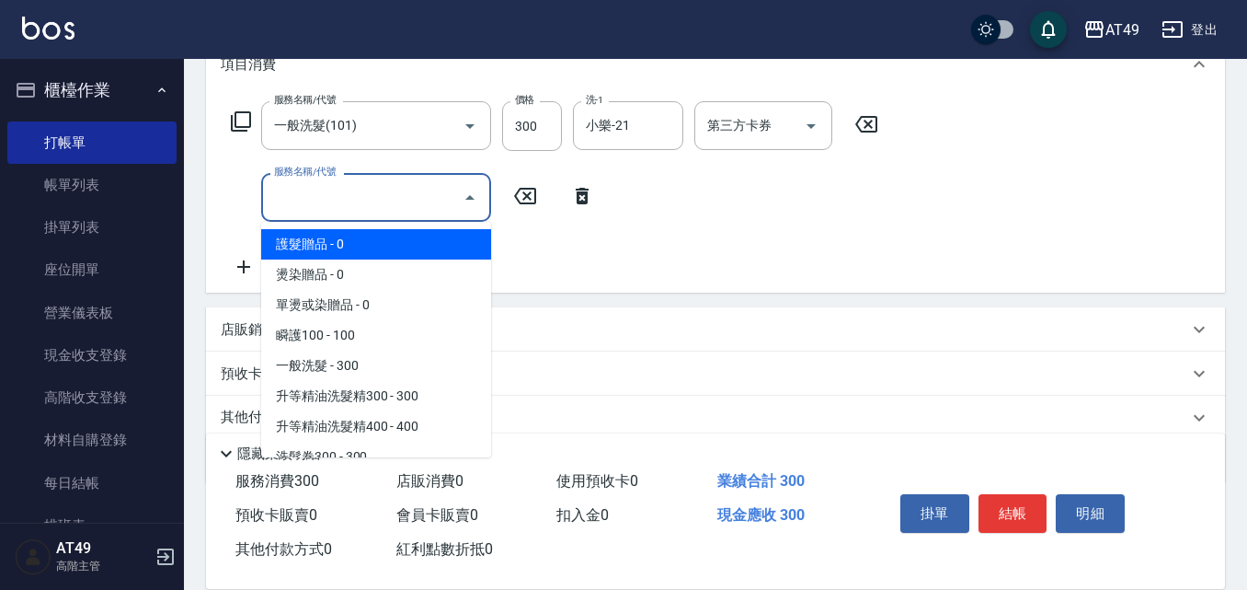
click at [392, 183] on input "服務名稱/代號" at bounding box center [363, 197] width 186 height 32
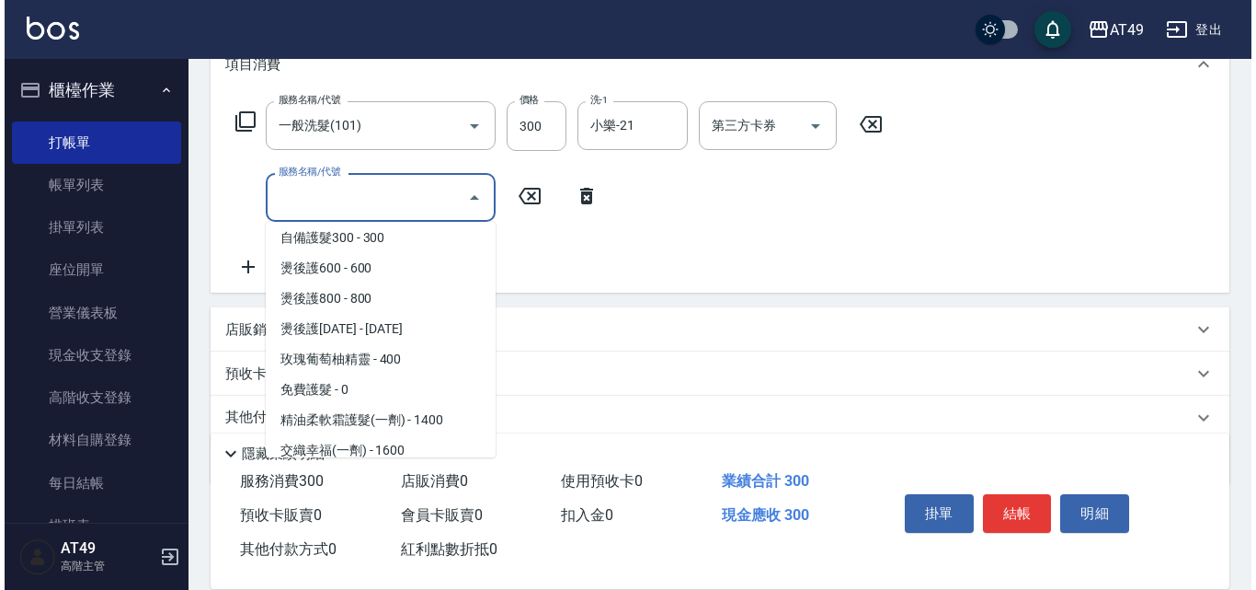
scroll to position [736, 0]
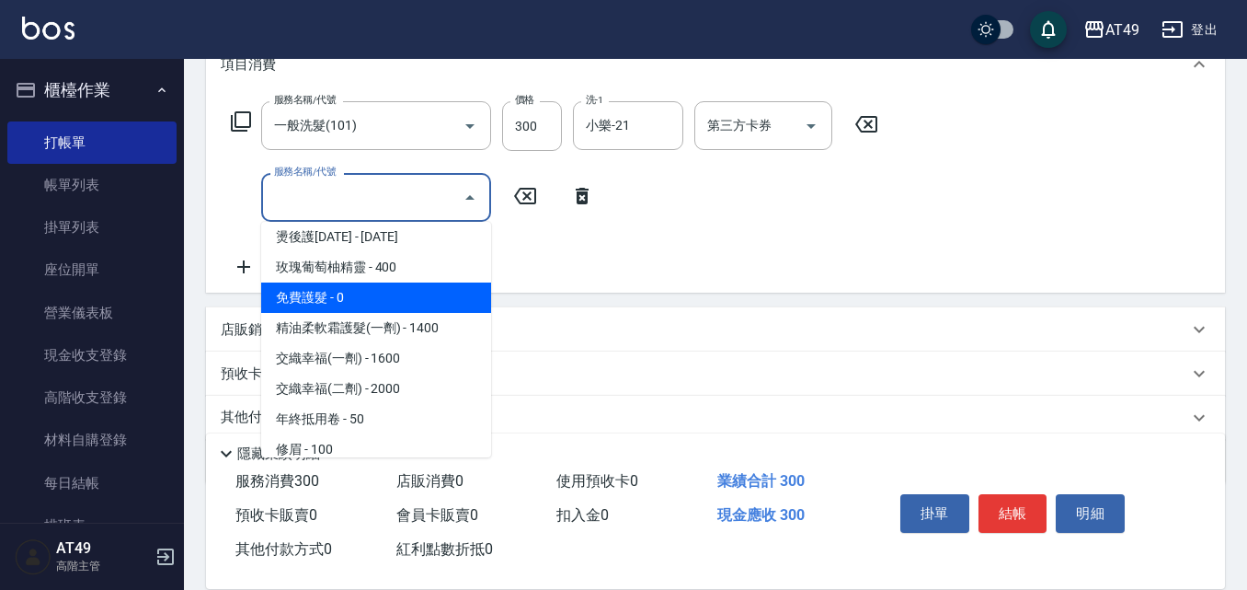
click at [353, 301] on span "免費護髮 - 0" at bounding box center [376, 297] width 230 height 30
type input "免費護髮(509)"
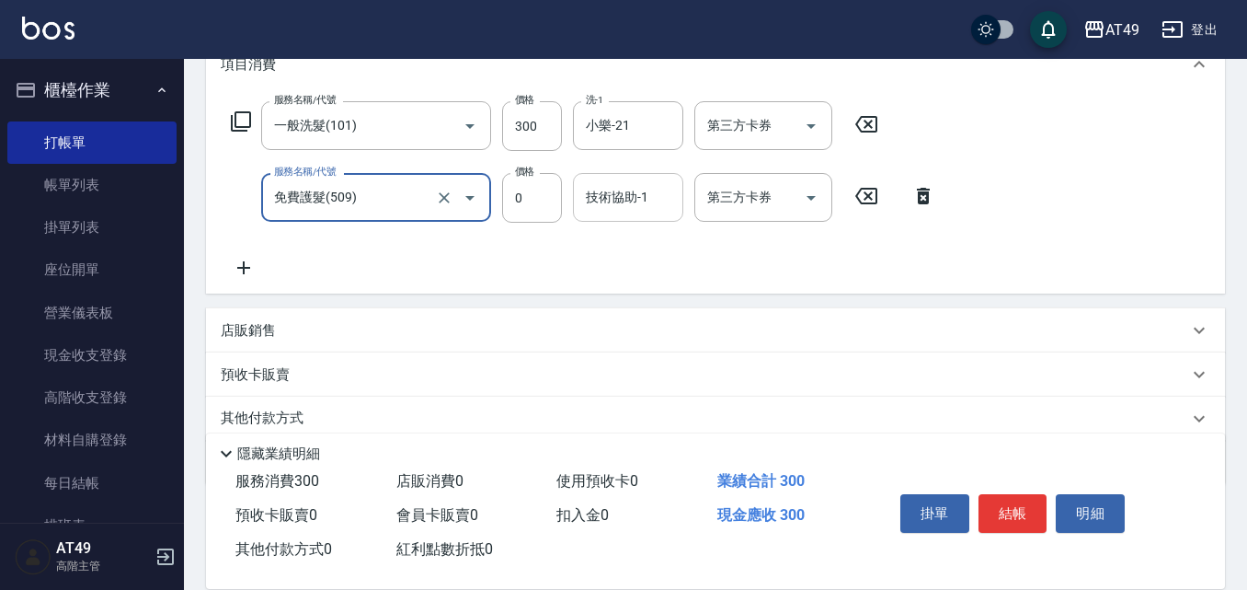
click at [628, 199] on div "技術協助-1 技術協助-1" at bounding box center [628, 197] width 110 height 49
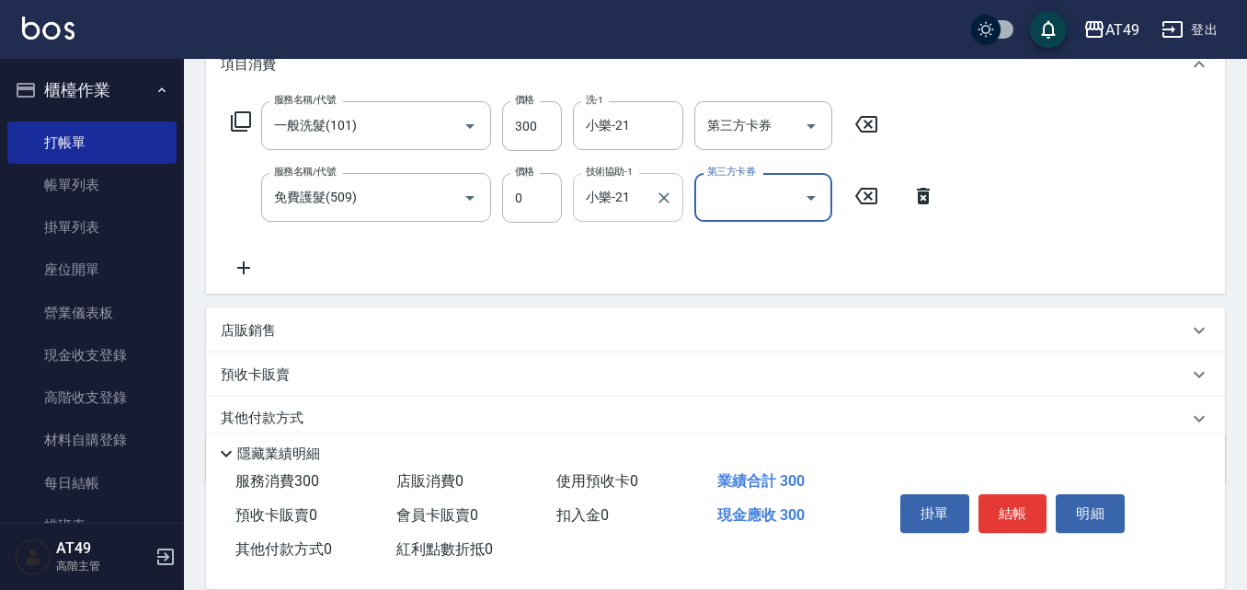
click at [625, 215] on div "小樂-21 技術協助-1" at bounding box center [628, 197] width 110 height 49
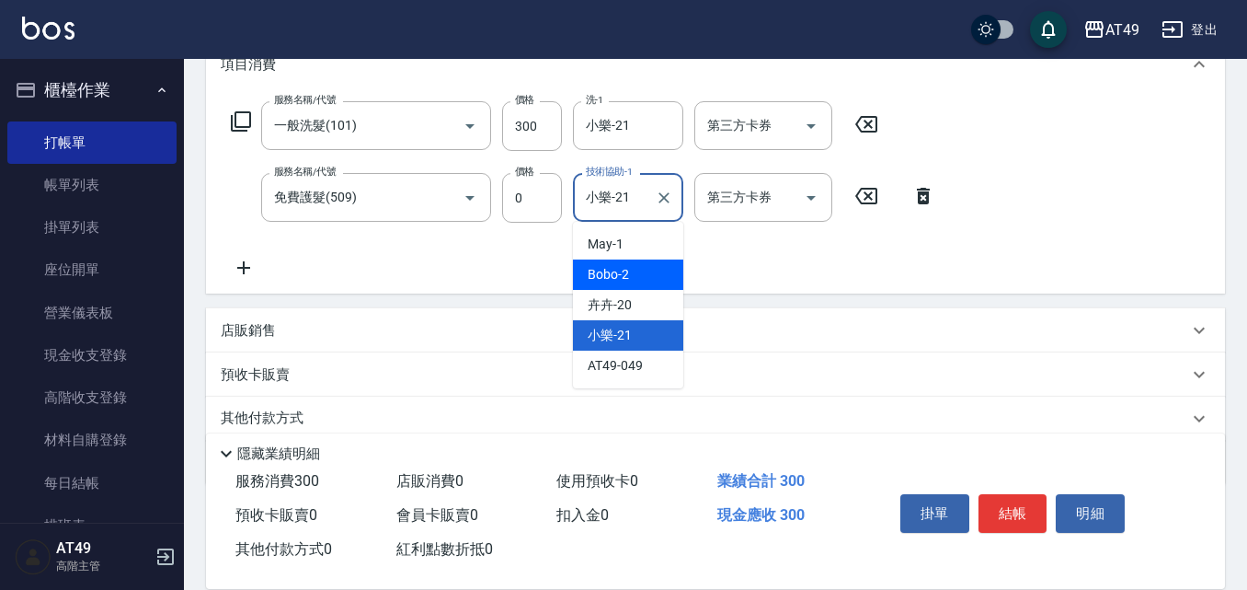
click at [647, 268] on div "Bobo -2" at bounding box center [628, 274] width 110 height 30
type input "Bobo-2"
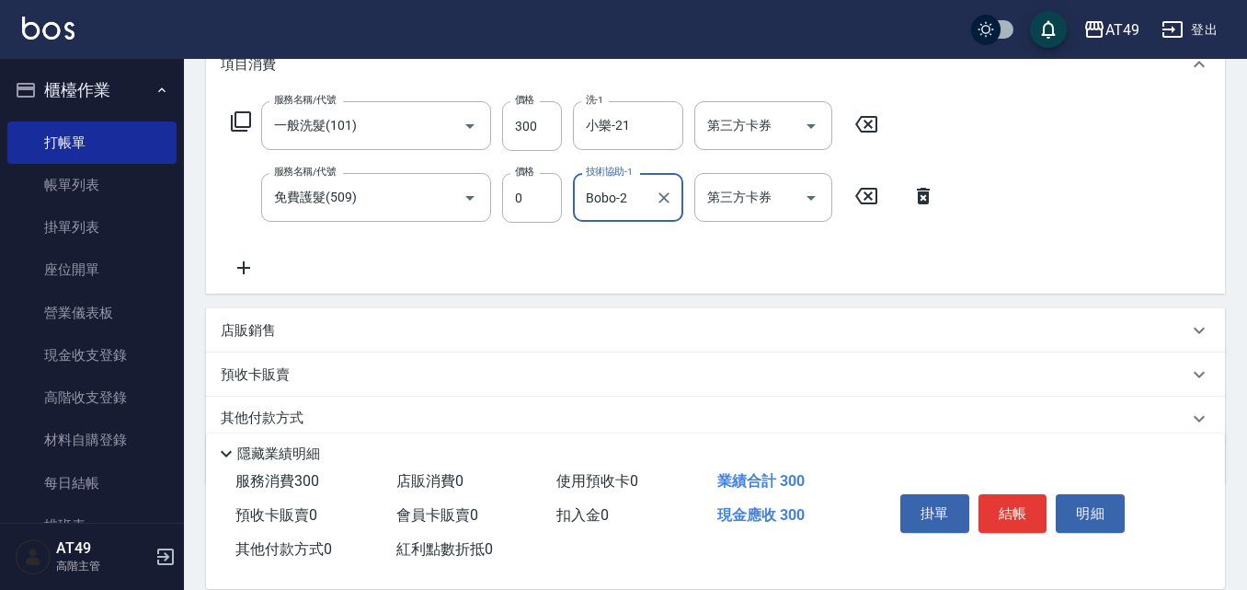
click at [751, 261] on div "服務名稱/代號 一般洗髮(101) 服務名稱/代號 價格 300 價格 洗-1 小樂-21 洗-1 第三方卡券 第三方卡券 服務名稱/代號 免費護髮(509)…" at bounding box center [584, 190] width 726 height 178
click at [1020, 496] on button "結帳" at bounding box center [1013, 513] width 69 height 39
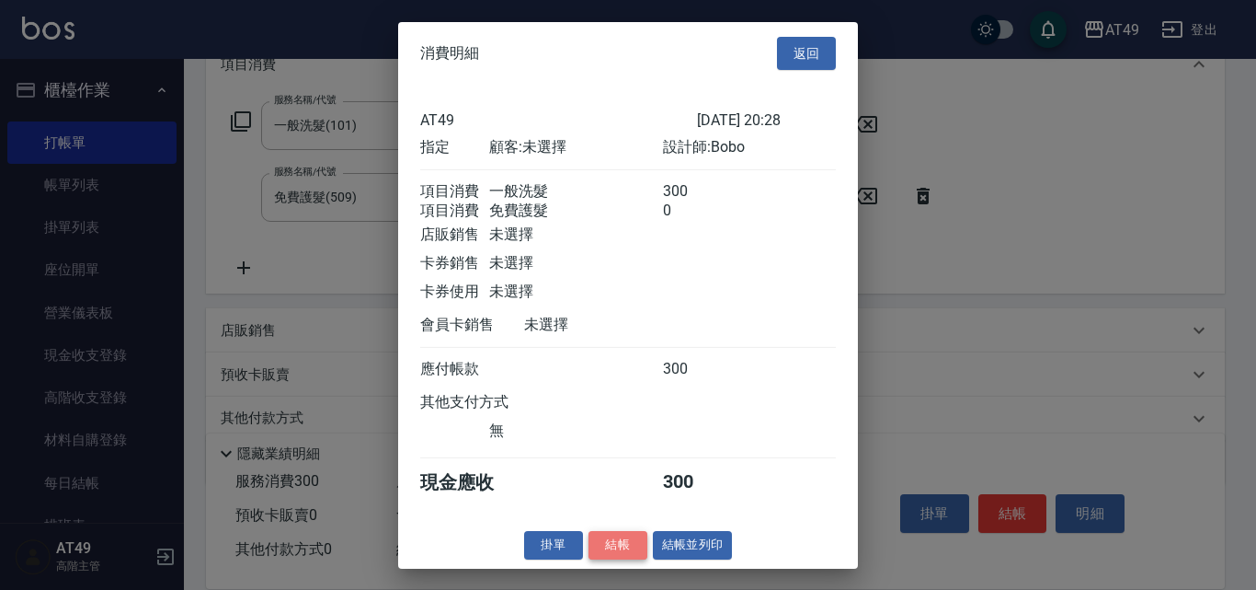
click at [635, 553] on button "結帳" at bounding box center [618, 545] width 59 height 29
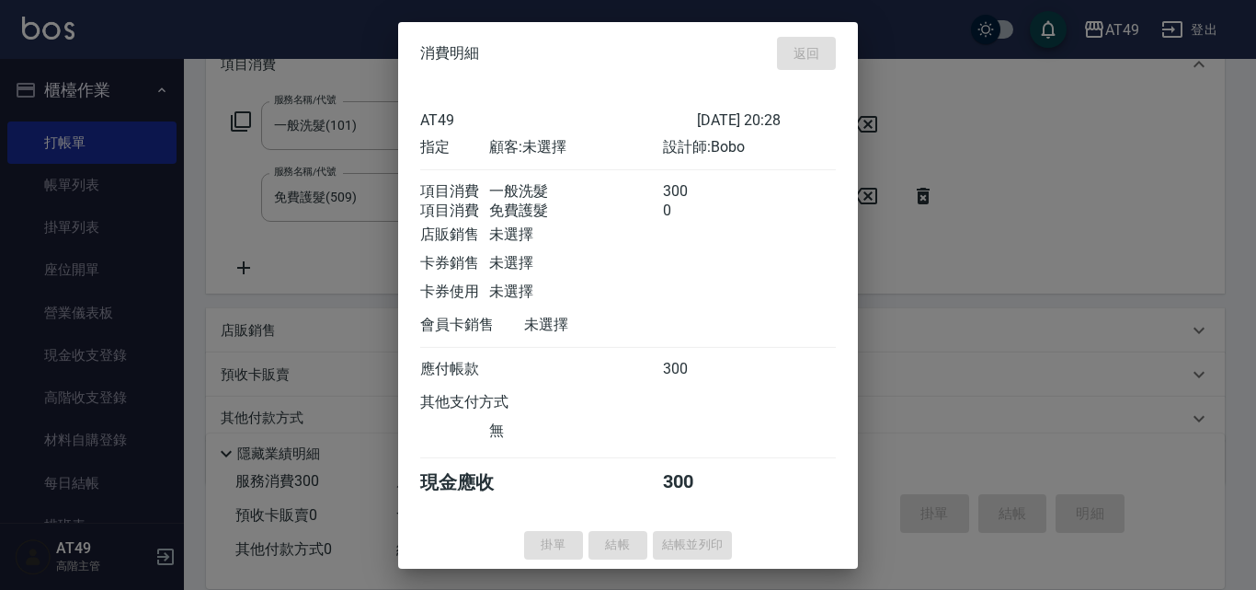
type input "[DATE] 20:29"
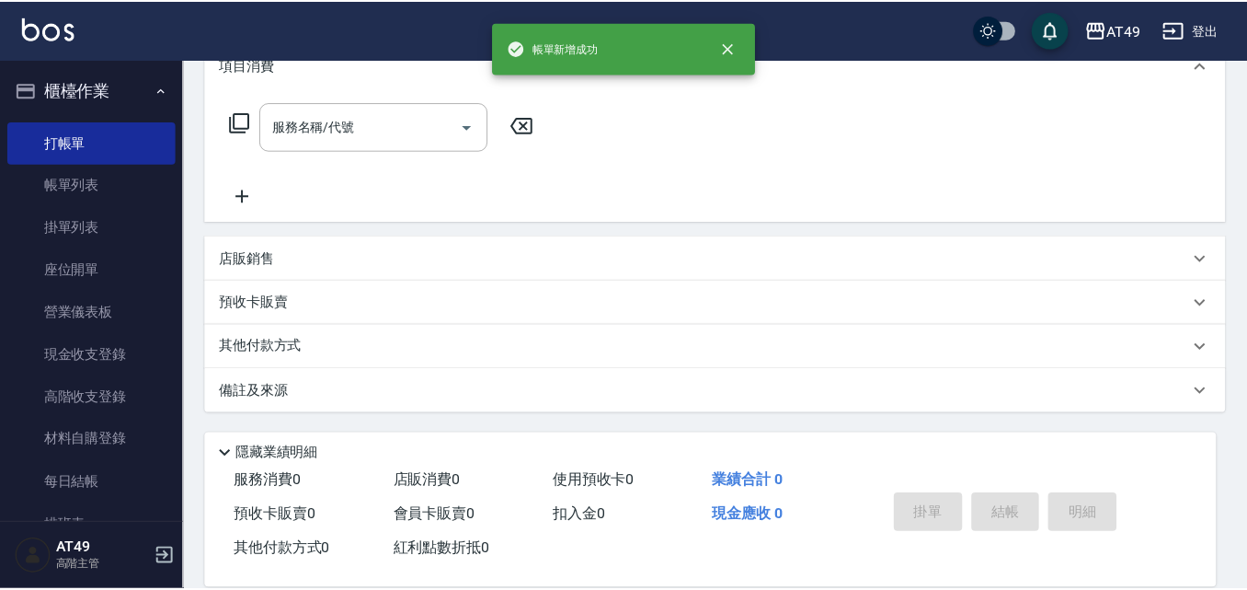
scroll to position [0, 0]
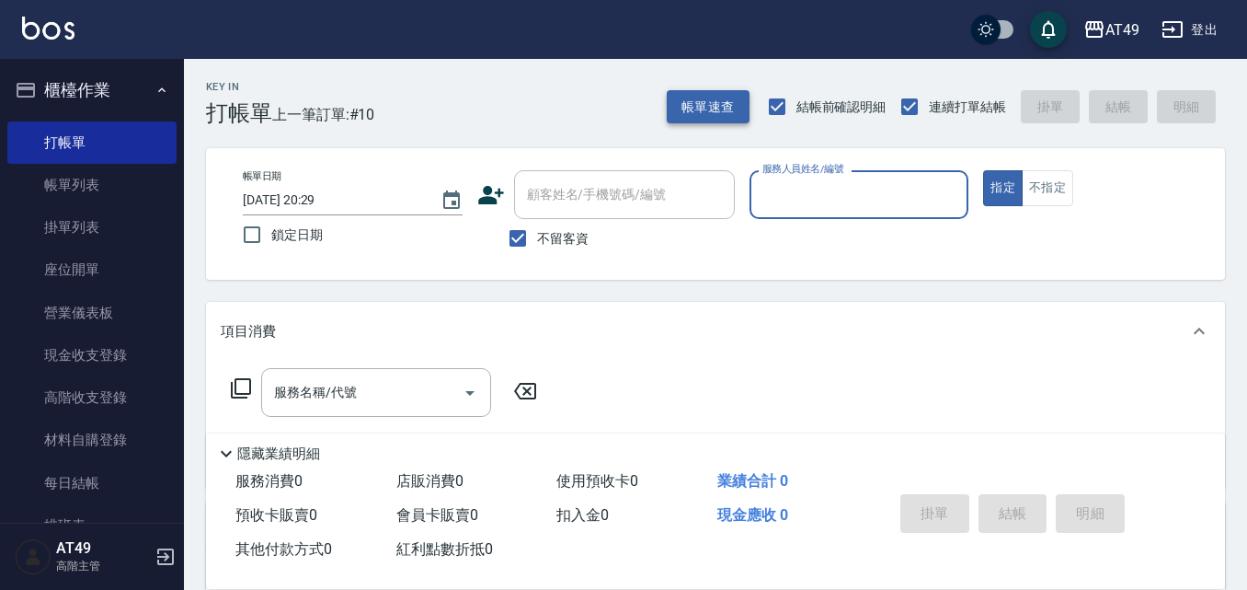
click at [698, 91] on button "帳單速查" at bounding box center [708, 107] width 83 height 34
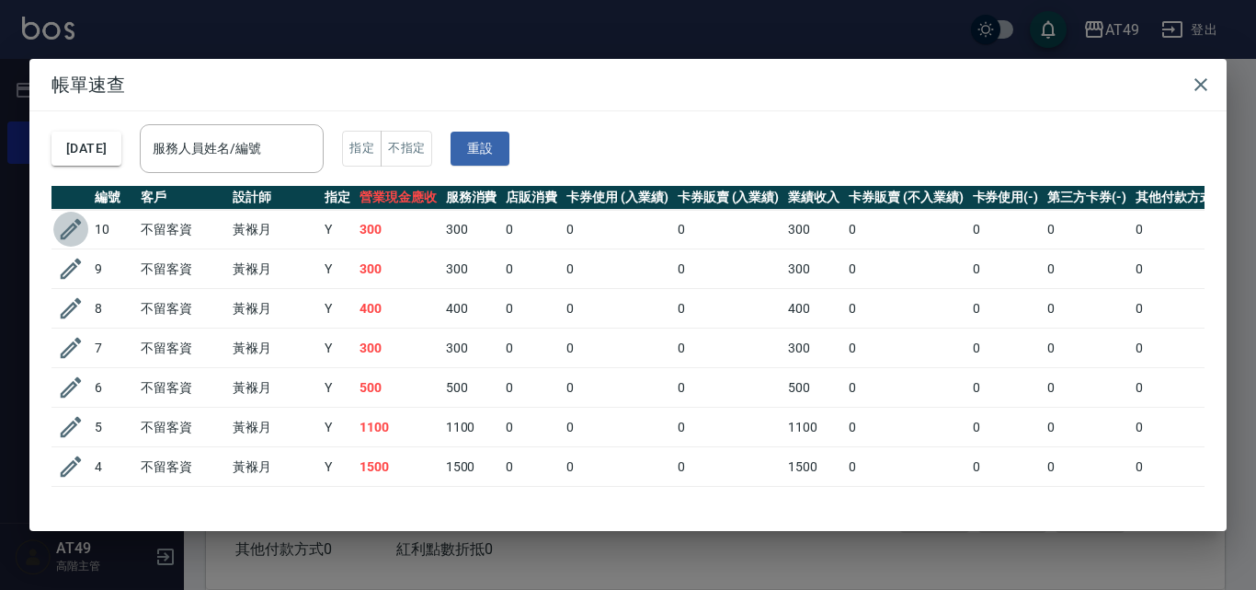
click at [74, 226] on icon "button" at bounding box center [71, 229] width 28 height 28
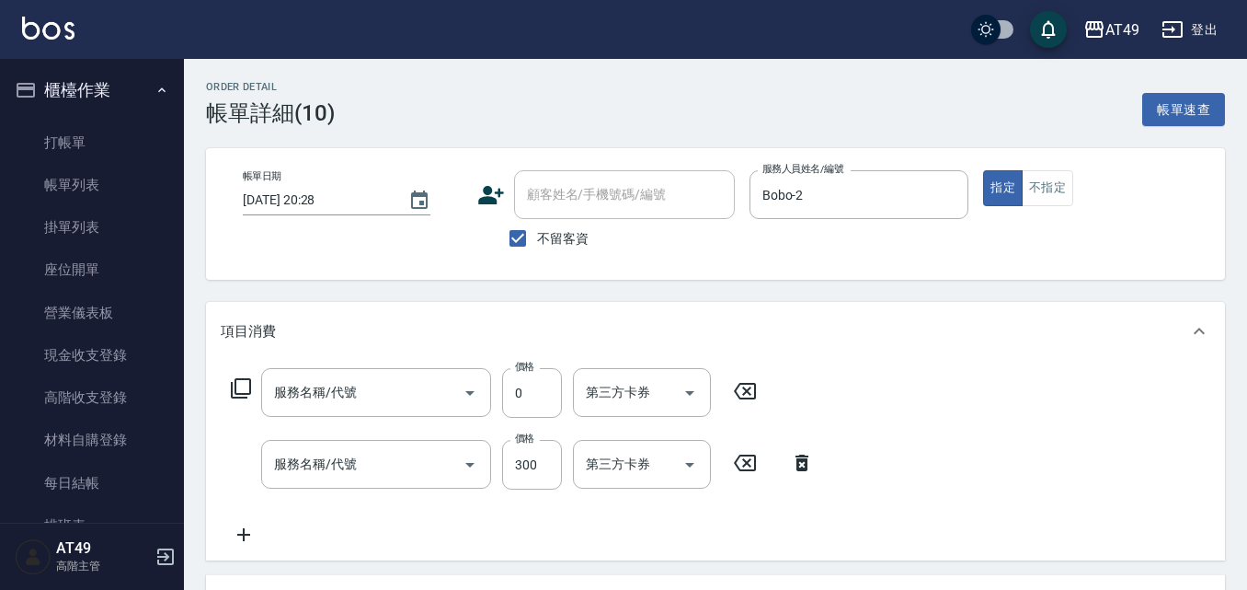
type input "[DATE] 20:28"
checkbox input "true"
type input "Bobo-2"
type input "免費護髮(509)"
type input "一般洗髮(101)"
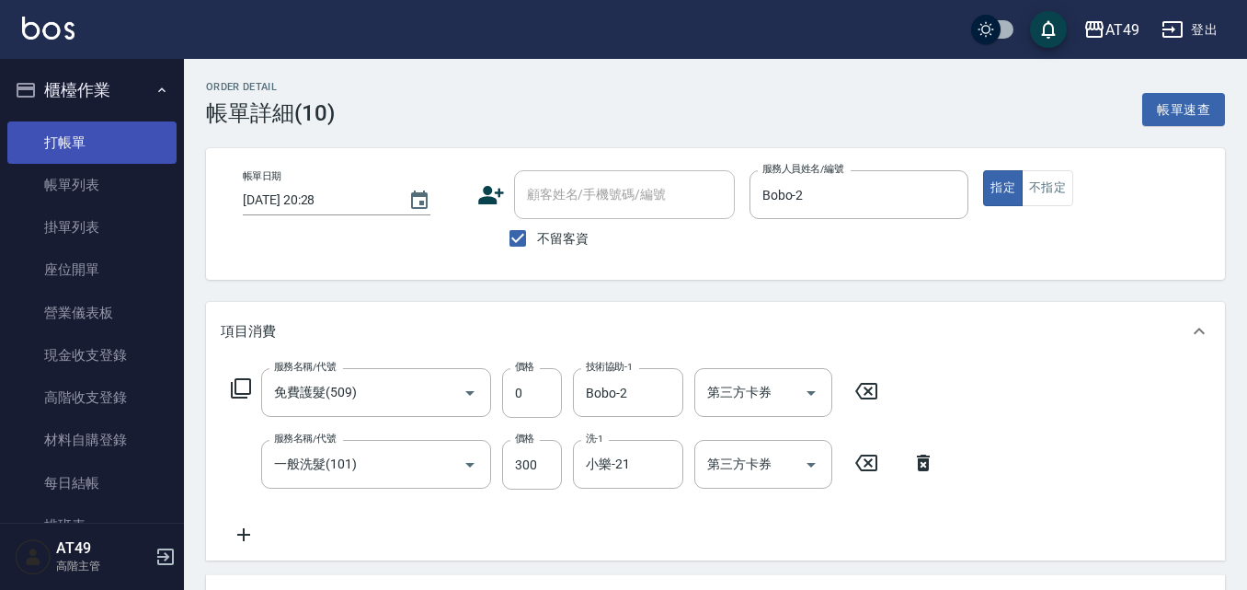
click at [98, 153] on link "打帳單" at bounding box center [91, 142] width 169 height 42
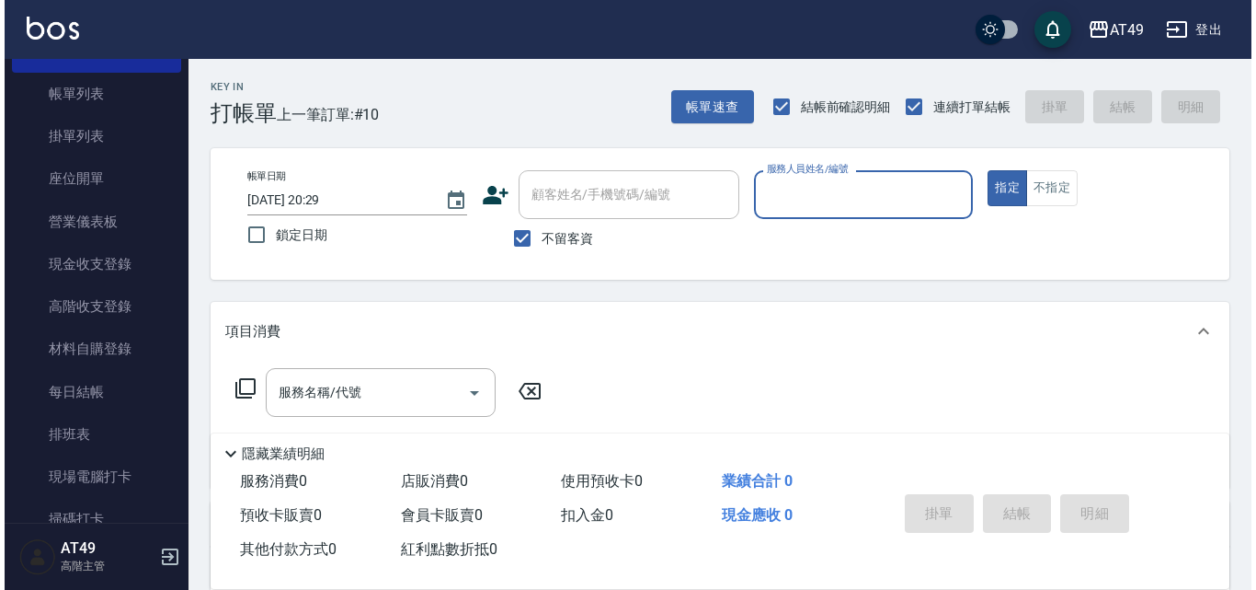
scroll to position [92, 0]
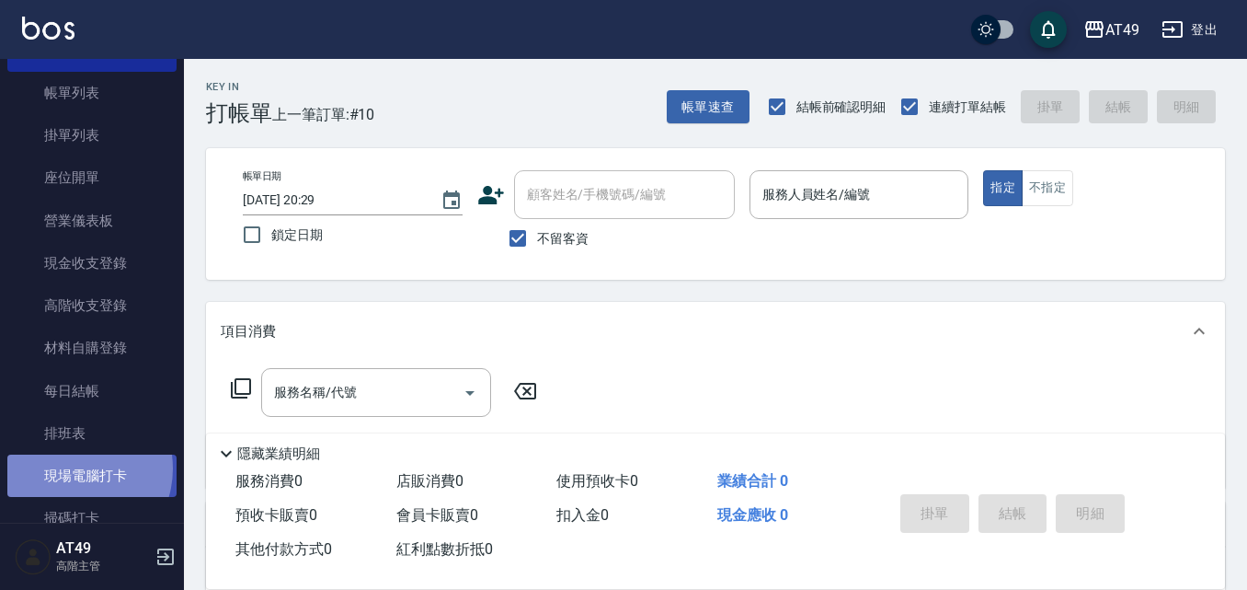
click at [74, 468] on link "現場電腦打卡" at bounding box center [91, 475] width 169 height 42
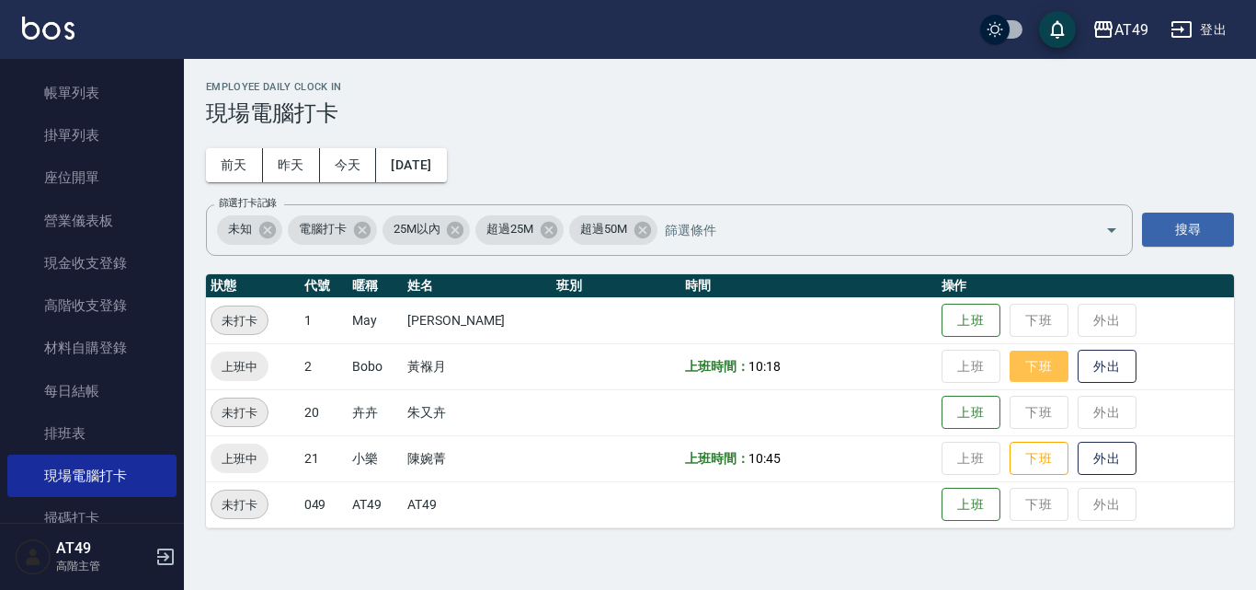
click at [1013, 364] on button "下班" at bounding box center [1039, 366] width 59 height 32
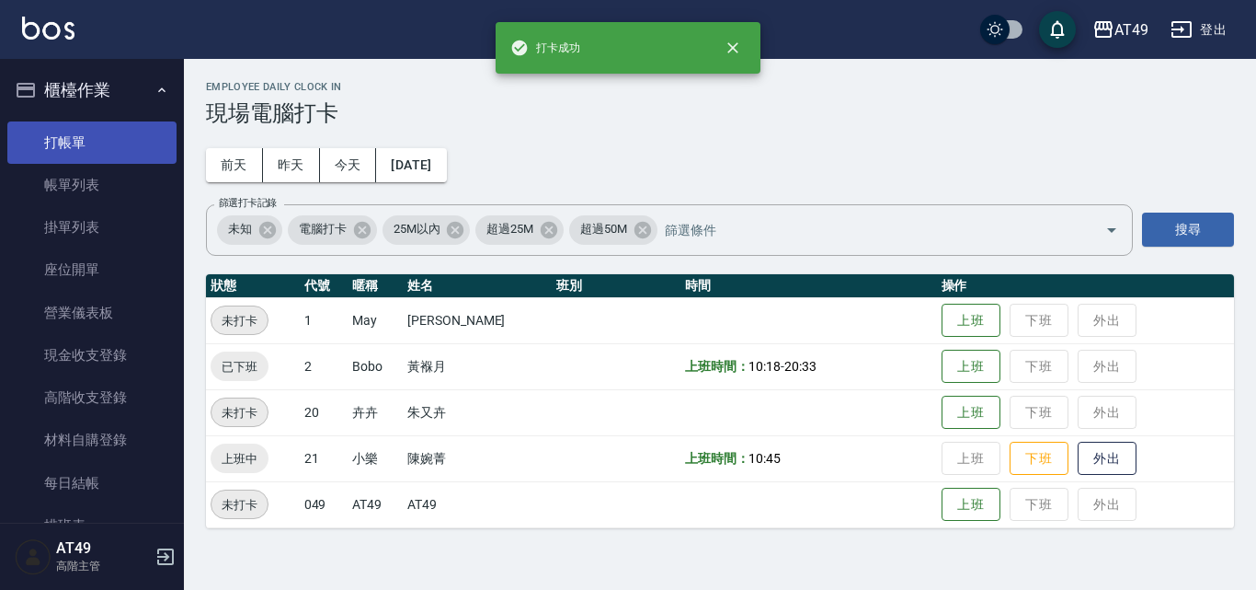
click at [79, 134] on link "打帳單" at bounding box center [91, 142] width 169 height 42
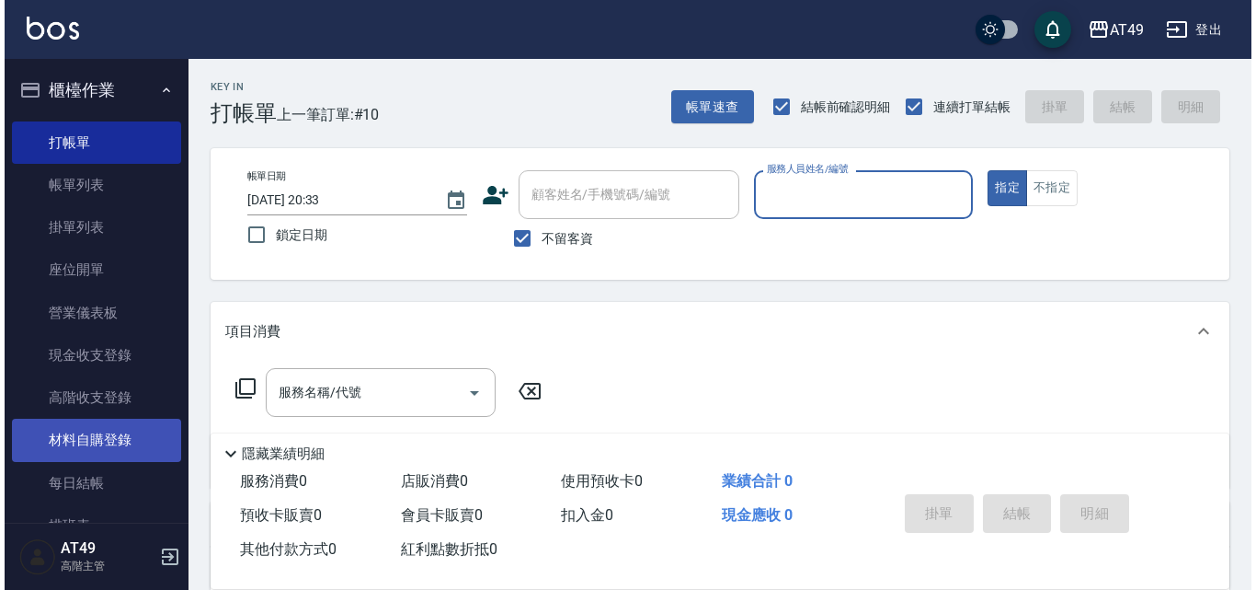
scroll to position [92, 0]
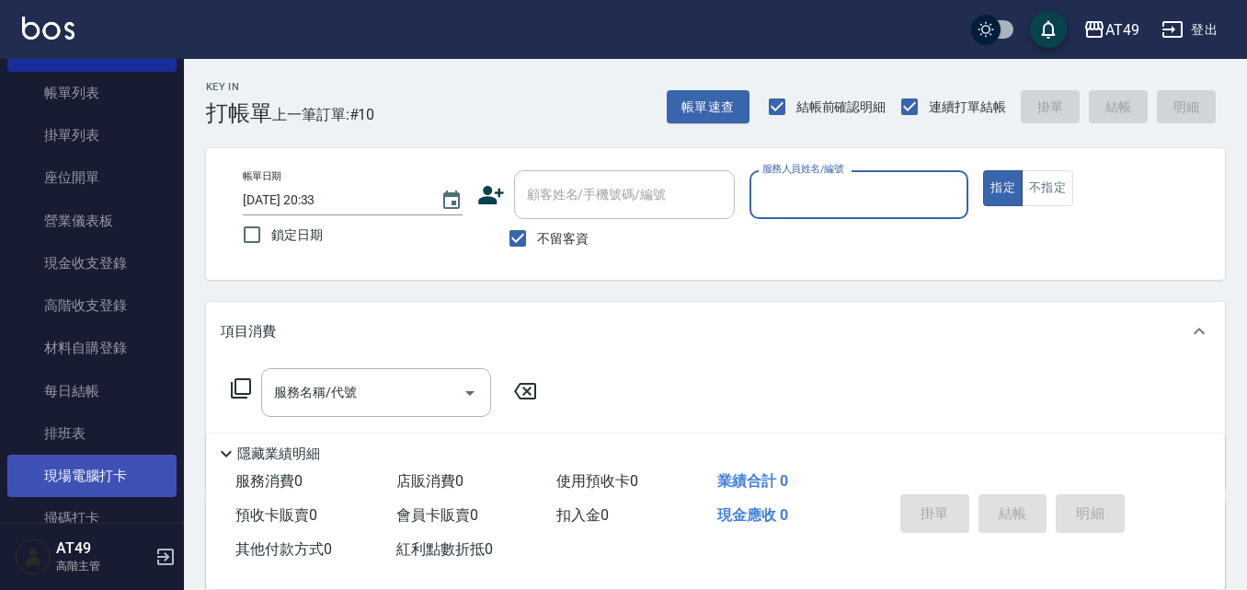
click at [74, 477] on link "現場電腦打卡" at bounding box center [91, 475] width 169 height 42
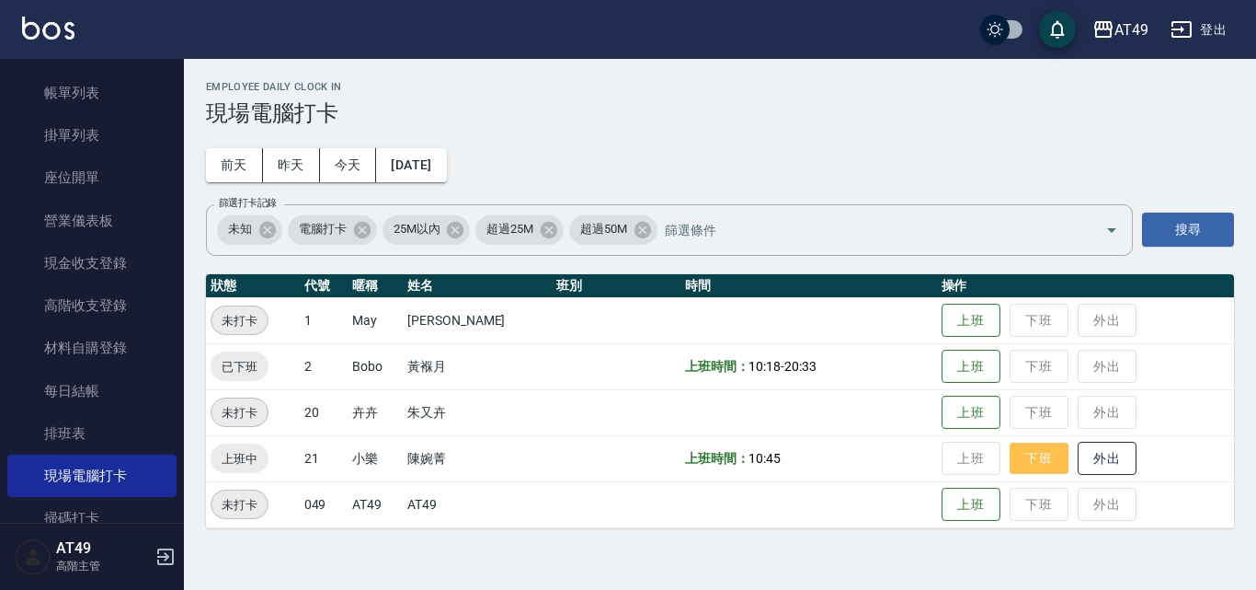
click at [1045, 453] on button "下班" at bounding box center [1039, 458] width 59 height 32
